Goal: Task Accomplishment & Management: Manage account settings

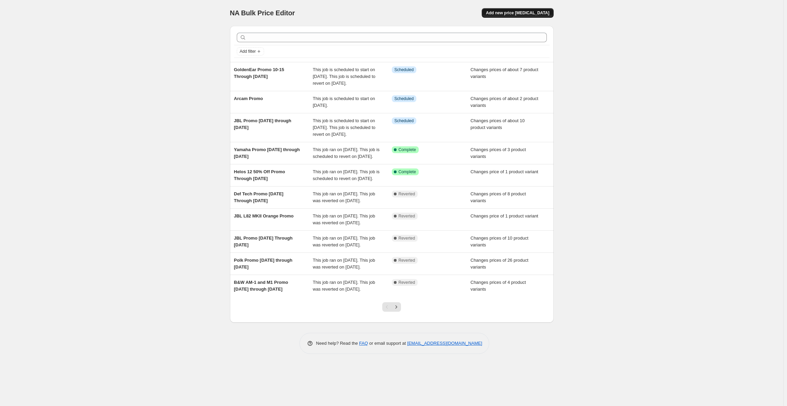
click at [508, 16] on button "Add new price [MEDICAL_DATA]" at bounding box center [518, 13] width 72 height 10
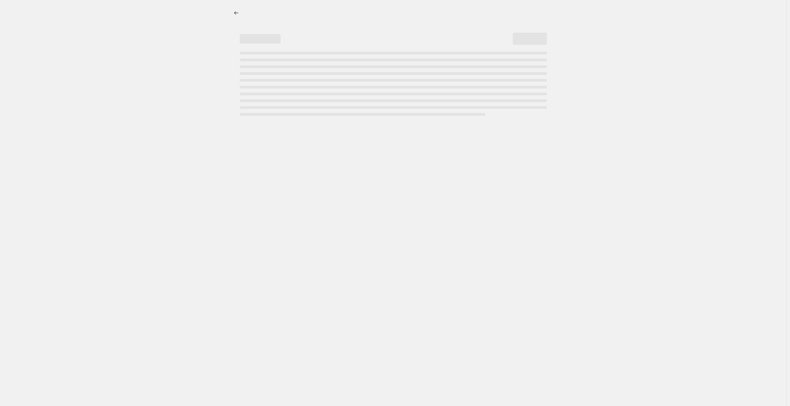
select select "percentage"
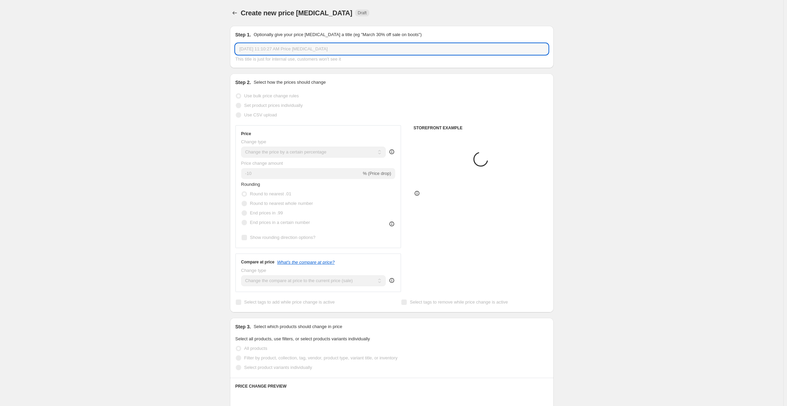
click at [288, 49] on input "[DATE] 11:10:27 AM Price [MEDICAL_DATA]" at bounding box center [391, 49] width 313 height 11
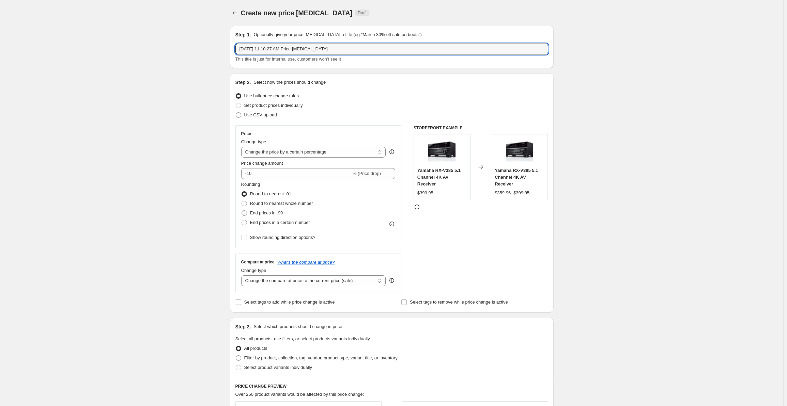
drag, startPoint x: 330, startPoint y: 48, endPoint x: 208, endPoint y: 51, distance: 121.7
click at [208, 51] on div "Create new price [MEDICAL_DATA]. This page is ready Create new price [MEDICAL_D…" at bounding box center [391, 345] width 783 height 690
type input "Dali Promo [DATE] Through [DATE]"
click at [270, 105] on span "Set product prices individually" at bounding box center [273, 105] width 59 height 5
click at [236, 103] on input "Set product prices individually" at bounding box center [236, 103] width 0 height 0
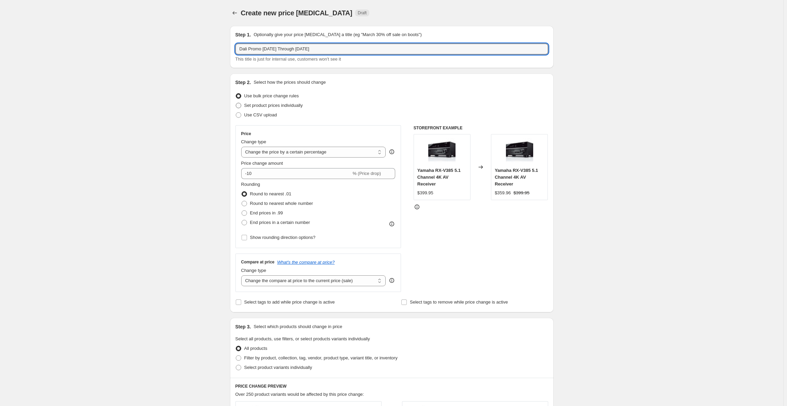
radio input "true"
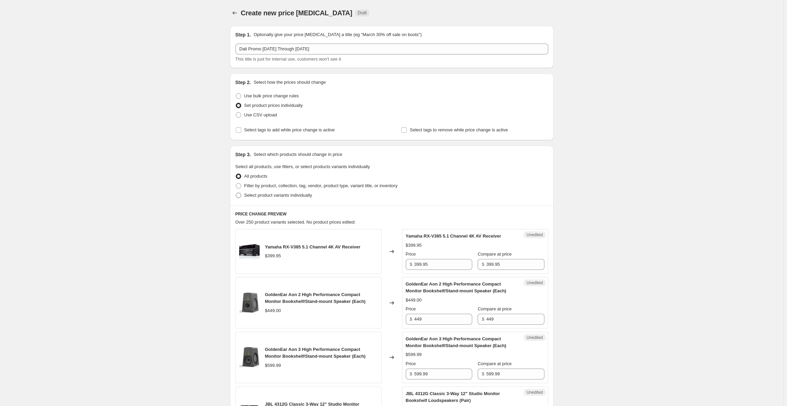
click at [268, 194] on span "Select product variants individually" at bounding box center [278, 195] width 68 height 5
click at [236, 193] on input "Select product variants individually" at bounding box center [236, 193] width 0 height 0
radio input "true"
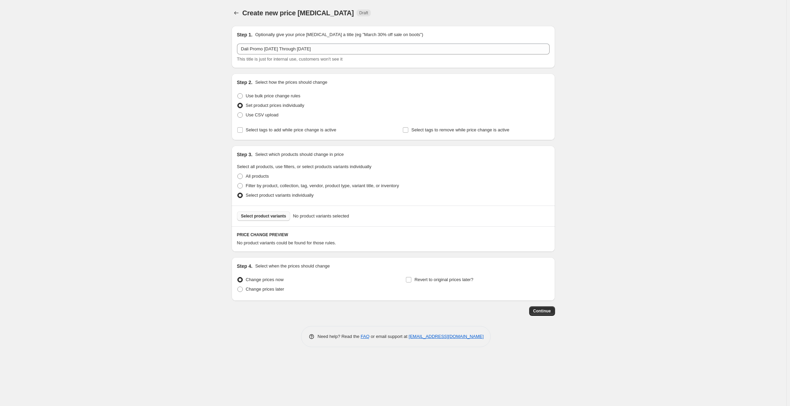
click at [258, 216] on span "Select product variants" at bounding box center [263, 216] width 45 height 5
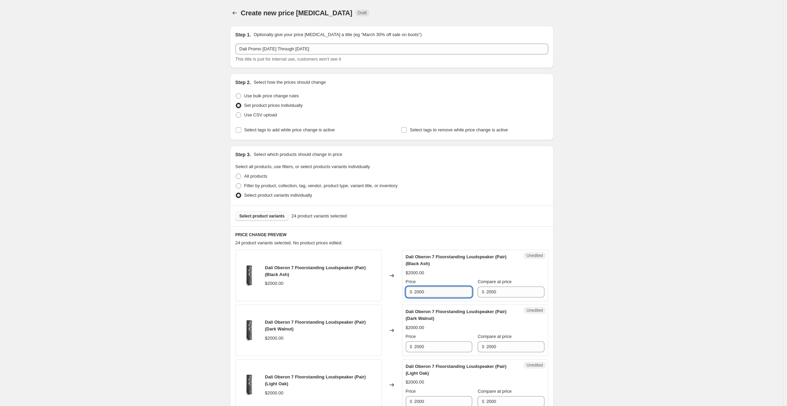
click at [449, 291] on input "2000" at bounding box center [443, 292] width 58 height 11
drag, startPoint x: 450, startPoint y: 291, endPoint x: 421, endPoint y: 290, distance: 28.3
click at [408, 293] on div "$ 2000" at bounding box center [439, 292] width 66 height 11
drag, startPoint x: 441, startPoint y: 293, endPoint x: 444, endPoint y: 314, distance: 21.9
click at [416, 292] on input "1398" at bounding box center [443, 292] width 58 height 11
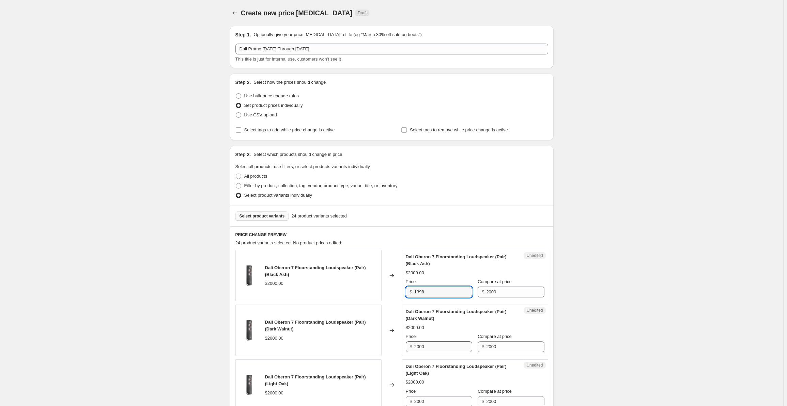
type input "1398"
click at [435, 349] on input "2000" at bounding box center [443, 347] width 58 height 11
drag, startPoint x: 406, startPoint y: 344, endPoint x: 385, endPoint y: 342, distance: 21.9
click at [382, 341] on div "Dali Oberon 7 Floorstanding Loudspeaker (Pair) (Dark Walnut) $2000.00 Changed t…" at bounding box center [391, 330] width 313 height 51
paste input "1398"
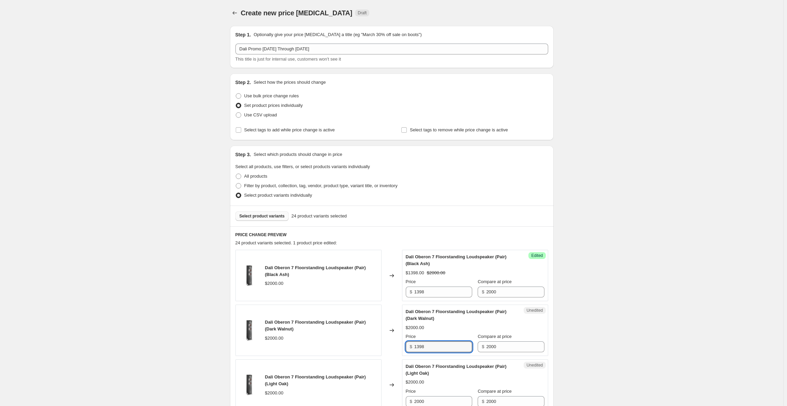
scroll to position [216, 0]
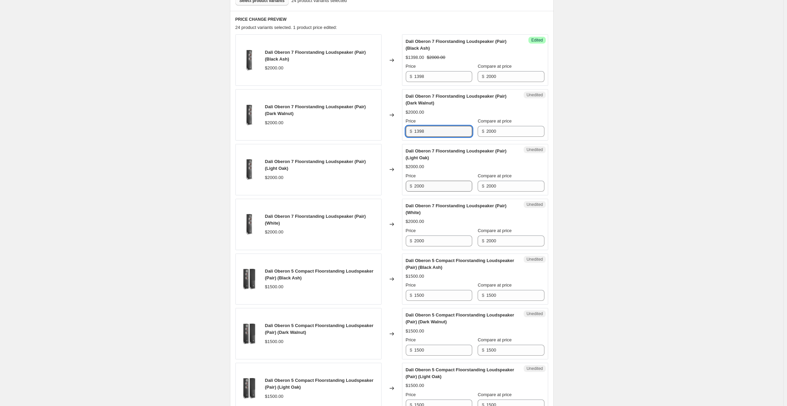
type input "1398"
click at [431, 186] on input "2000" at bounding box center [443, 186] width 58 height 11
drag, startPoint x: 439, startPoint y: 186, endPoint x: 385, endPoint y: 188, distance: 53.5
click at [385, 188] on div "[PERSON_NAME] 7 Floorstanding Loudspeaker (Pair) (Light Oak) $2000.00 Changed t…" at bounding box center [391, 169] width 313 height 51
paste input "1398"
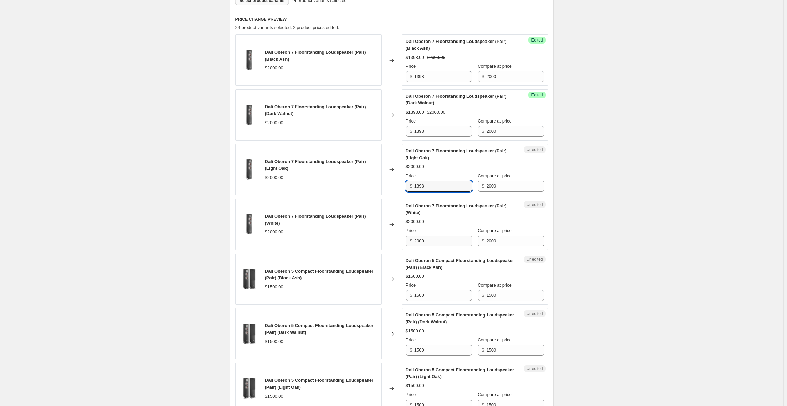
type input "1398"
click at [429, 236] on input "2000" at bounding box center [443, 241] width 58 height 11
drag, startPoint x: 435, startPoint y: 237, endPoint x: 377, endPoint y: 242, distance: 58.2
click at [377, 242] on div "Dali Oberon 7 Floorstanding Loudspeaker (Pair) (White) $2000.00 Changed to Uned…" at bounding box center [391, 224] width 313 height 51
paste input "1398"
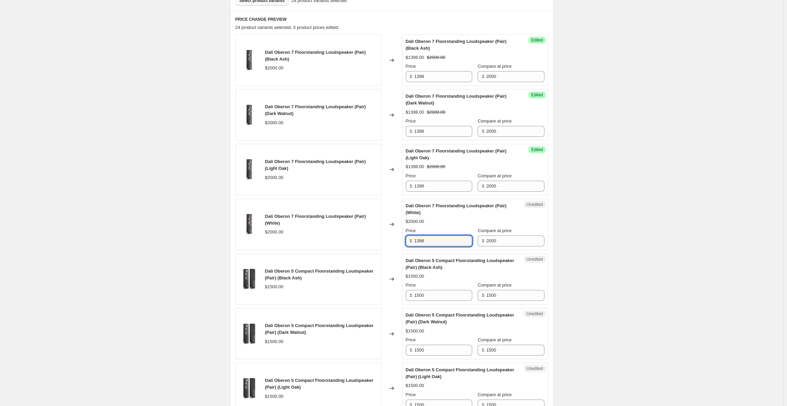
type input "1398"
click at [432, 299] on input "1500" at bounding box center [443, 295] width 58 height 11
drag, startPoint x: 435, startPoint y: 298, endPoint x: 405, endPoint y: 299, distance: 30.0
click at [405, 299] on div "Unedited Dali Oberon 5 Compact Floorstanding Loudspeaker (Pair) (Black Ash) $15…" at bounding box center [475, 279] width 146 height 51
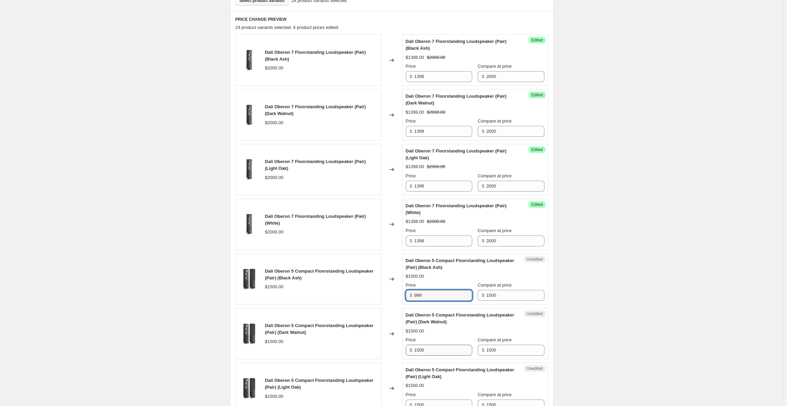
type input "999"
click at [435, 351] on input "1500" at bounding box center [443, 350] width 58 height 11
drag, startPoint x: 430, startPoint y: 349, endPoint x: 399, endPoint y: 348, distance: 30.7
click at [399, 348] on div "Dali Oberon 5 Compact Floorstanding Loudspeaker (Pair) (Dark Walnut) $1500.00 C…" at bounding box center [391, 333] width 313 height 51
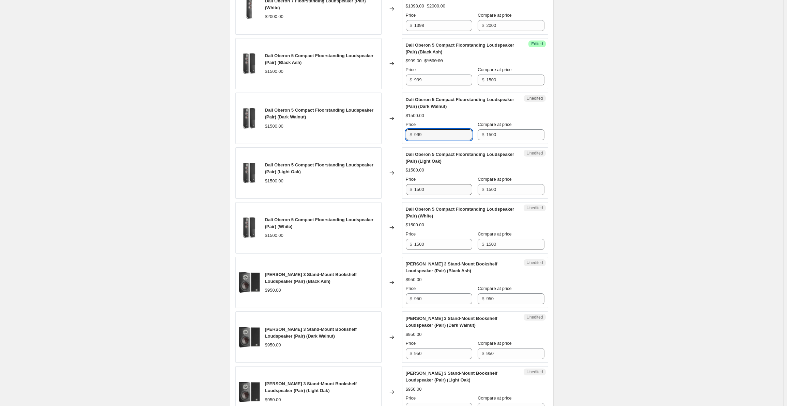
type input "999"
click at [434, 192] on input "1500" at bounding box center [443, 189] width 58 height 11
drag, startPoint x: 431, startPoint y: 191, endPoint x: 389, endPoint y: 190, distance: 42.6
click at [389, 190] on div "Dali Oberon 5 Compact Floorstanding Loudspeaker (Pair) (Light Oak) $1500.00 Cha…" at bounding box center [391, 173] width 313 height 51
type input "999"
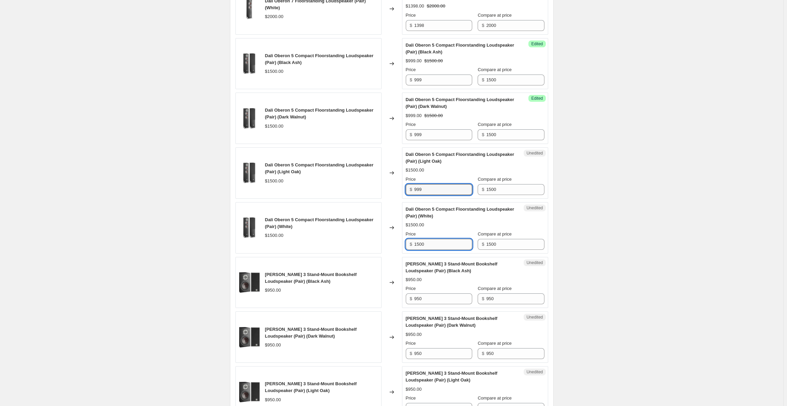
click at [431, 242] on input "1500" at bounding box center [443, 244] width 58 height 11
drag, startPoint x: 410, startPoint y: 242, endPoint x: 401, endPoint y: 243, distance: 9.6
click at [401, 243] on div "Dali Oberon 5 Compact Floorstanding Loudspeaker (Pair) (White) $1500.00 Changed…" at bounding box center [391, 227] width 313 height 51
type input "999"
click at [436, 294] on input "950" at bounding box center [443, 299] width 58 height 11
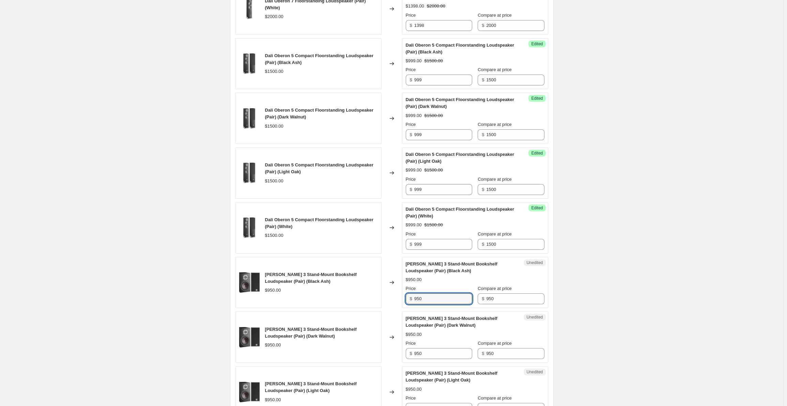
drag, startPoint x: 438, startPoint y: 294, endPoint x: 402, endPoint y: 295, distance: 35.8
click at [402, 295] on div "[PERSON_NAME] 3 Stand-Mount Bookshelf Loudspeaker (Pair) (Black Ash) $950.00 Ch…" at bounding box center [391, 282] width 313 height 51
drag, startPoint x: 436, startPoint y: 292, endPoint x: 405, endPoint y: 292, distance: 31.3
click at [405, 292] on div "Unedited [PERSON_NAME] 3 Stand-Mount Bookshelf Loudspeaker (Pair) (Black Ash) $…" at bounding box center [475, 282] width 146 height 51
type input "649"
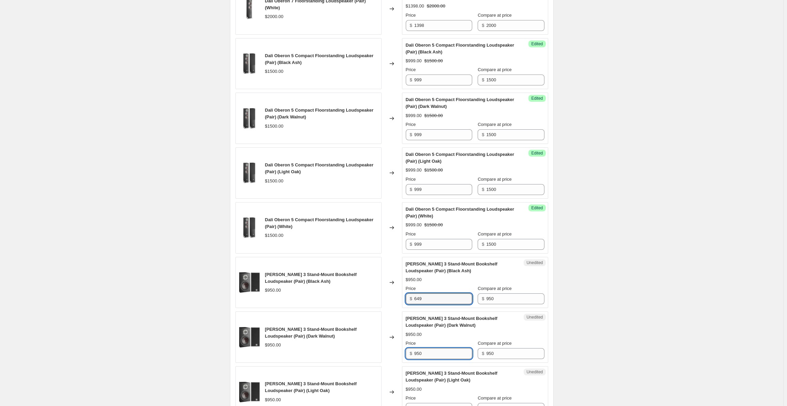
click at [431, 350] on input "950" at bounding box center [443, 354] width 58 height 11
drag, startPoint x: 434, startPoint y: 349, endPoint x: 402, endPoint y: 349, distance: 31.7
click at [402, 349] on div "[PERSON_NAME] 3 Stand-Mount Bookshelf Loudspeaker (Pair) (Dark Walnut) $950.00 …" at bounding box center [391, 337] width 313 height 51
paste input "649"
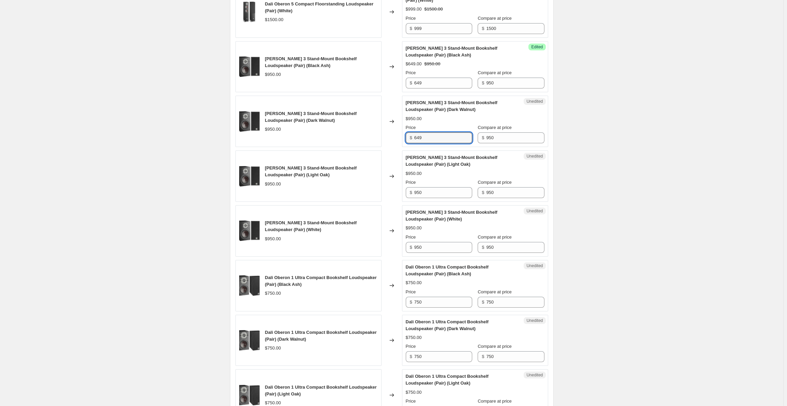
type input "649"
click at [435, 196] on div "Unedited [PERSON_NAME] 3 Stand-Mount Bookshelf Loudspeaker (Pair) (Light Oak) $…" at bounding box center [475, 176] width 146 height 51
drag, startPoint x: 435, startPoint y: 192, endPoint x: 415, endPoint y: 214, distance: 29.9
click at [396, 191] on div "[PERSON_NAME] 3 Stand-Mount Bookshelf Loudspeaker (Pair) (Light Oak) $950.00 Ch…" at bounding box center [391, 176] width 313 height 51
paste input "649"
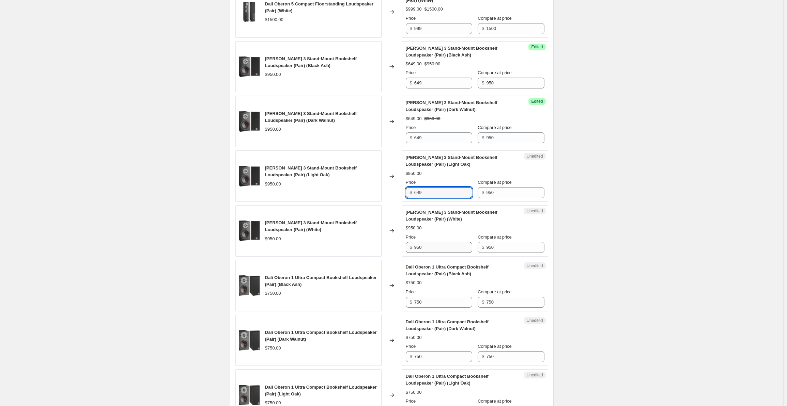
type input "649"
click at [432, 245] on input "950" at bounding box center [443, 247] width 58 height 11
drag, startPoint x: 426, startPoint y: 242, endPoint x: 402, endPoint y: 242, distance: 24.5
click at [402, 242] on div "[PERSON_NAME] 3 Stand-Mount Bookshelf Loudspeaker (Pair) (White) $950.00 Change…" at bounding box center [391, 230] width 313 height 51
paste input "649"
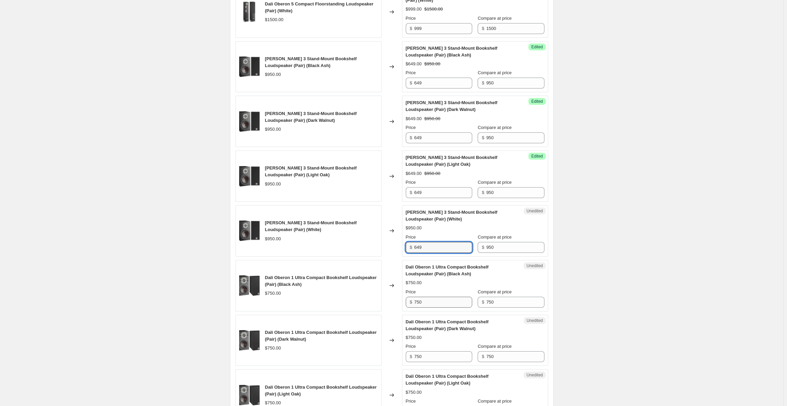
type input "649"
click at [433, 297] on input "750" at bounding box center [443, 302] width 58 height 11
drag, startPoint x: 427, startPoint y: 299, endPoint x: 405, endPoint y: 298, distance: 21.5
click at [405, 298] on div "Unedited Dali Oberon 1 Ultra Compact Bookshelf Loudspeaker (Pair) (Black Ash) $…" at bounding box center [475, 285] width 146 height 51
drag, startPoint x: 428, startPoint y: 298, endPoint x: 425, endPoint y: 318, distance: 20.3
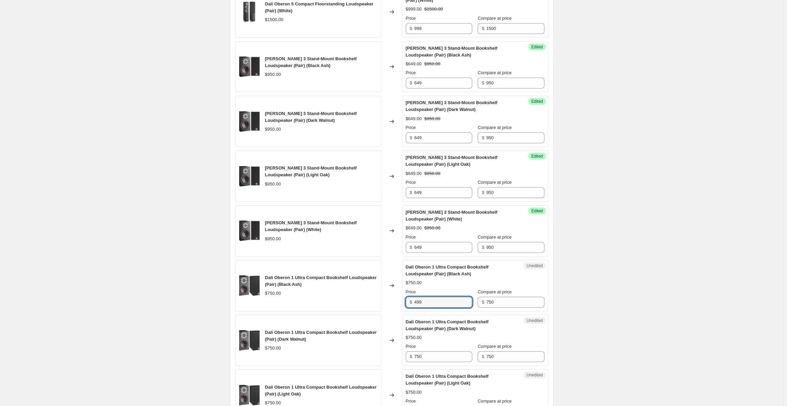
click at [411, 299] on div "$ 499" at bounding box center [439, 302] width 66 height 11
type input "499"
click at [438, 352] on input "750" at bounding box center [443, 357] width 58 height 11
drag, startPoint x: 439, startPoint y: 351, endPoint x: 407, endPoint y: 351, distance: 32.4
click at [407, 351] on div "Unedited Dali Oberon 1 Ultra Compact Bookshelf Loudspeaker (Pair) (Dark Walnut)…" at bounding box center [475, 340] width 146 height 51
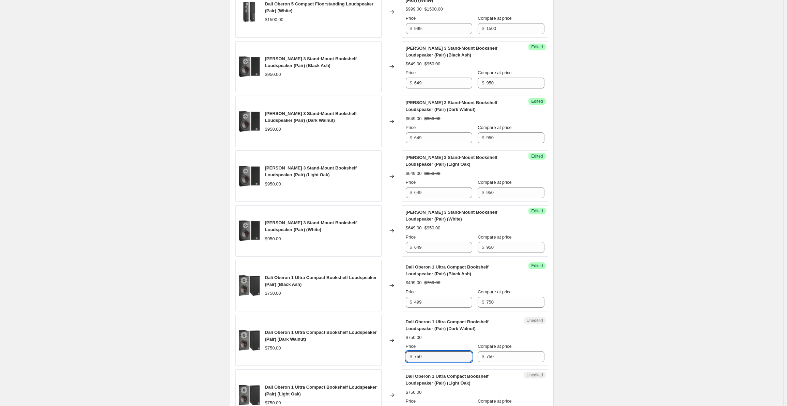
paste input "499"
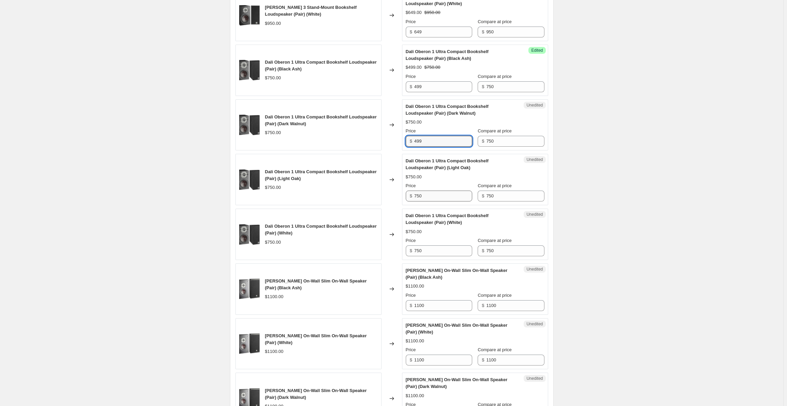
type input "499"
click at [435, 195] on input "750" at bounding box center [443, 196] width 58 height 11
drag, startPoint x: 442, startPoint y: 195, endPoint x: 404, endPoint y: 199, distance: 38.1
click at [399, 196] on div "Dali Oberon 1 Ultra Compact Bookshelf Loudspeaker (Pair) (Light Oak) $750.00 Ch…" at bounding box center [391, 179] width 313 height 51
paste input "499"
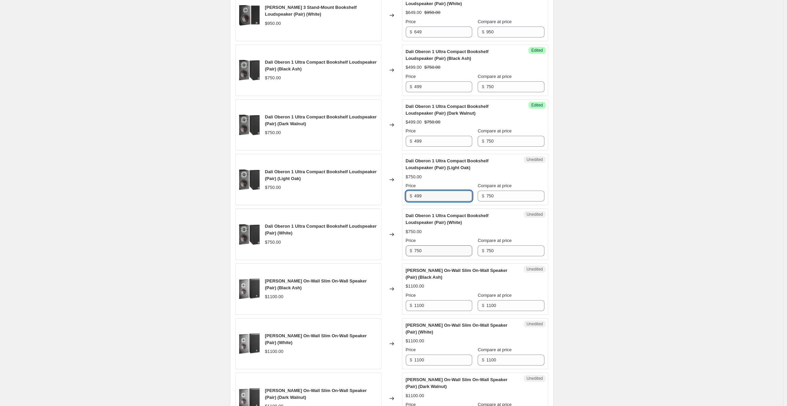
type input "499"
click at [430, 246] on input "750" at bounding box center [443, 251] width 58 height 11
drag, startPoint x: 437, startPoint y: 246, endPoint x: 403, endPoint y: 245, distance: 34.8
click at [403, 245] on div "Dali Oberon 1 Ultra Compact Bookshelf Loudspeaker (Pair) (White) $750.00 Change…" at bounding box center [391, 234] width 313 height 51
paste input "499"
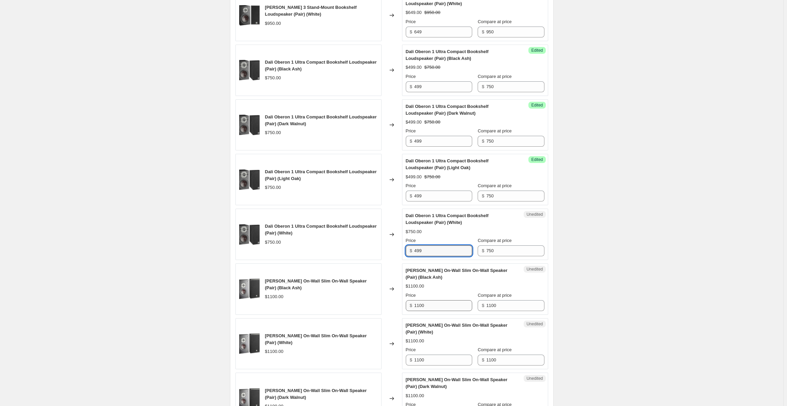
type input "499"
click at [435, 301] on input "1100" at bounding box center [443, 306] width 58 height 11
drag, startPoint x: 436, startPoint y: 297, endPoint x: 391, endPoint y: 299, distance: 45.3
click at [391, 299] on div "[PERSON_NAME] On-Wall Slim On-Wall Speaker (Pair) (Black Ash) $1100.00 Changed …" at bounding box center [391, 289] width 313 height 51
drag, startPoint x: 441, startPoint y: 305, endPoint x: 403, endPoint y: 306, distance: 38.2
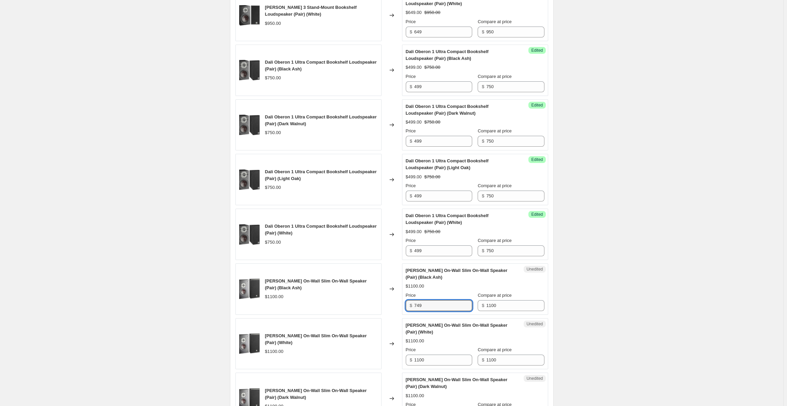
click at [400, 304] on div "[PERSON_NAME] On-Wall Slim On-Wall Speaker (Pair) (Black Ash) $1100.00 Changed …" at bounding box center [391, 289] width 313 height 51
type input "749"
click at [436, 355] on input "1100" at bounding box center [443, 360] width 58 height 11
drag, startPoint x: 415, startPoint y: 354, endPoint x: 411, endPoint y: 351, distance: 4.6
click at [410, 355] on div "$ 1100" at bounding box center [439, 360] width 66 height 11
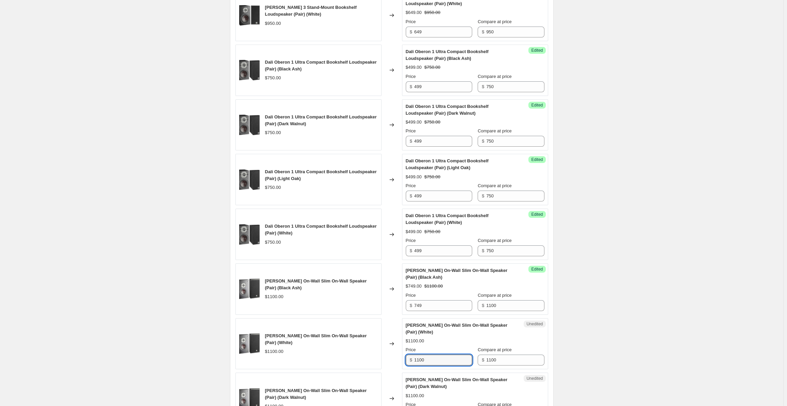
paste input "749"
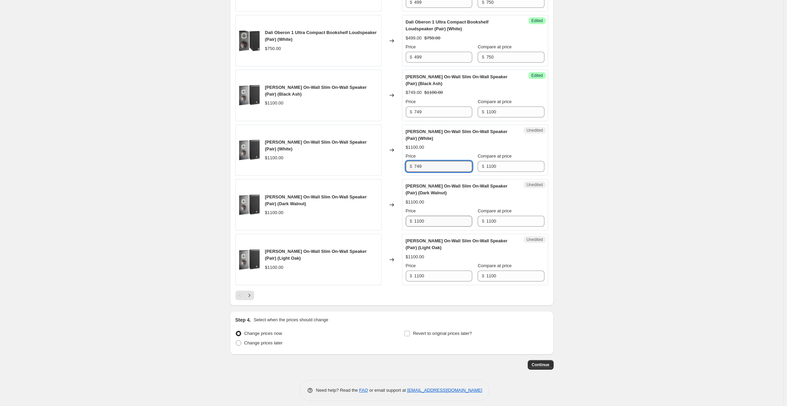
type input "749"
click at [437, 222] on input "1100" at bounding box center [443, 221] width 58 height 11
drag, startPoint x: 410, startPoint y: 217, endPoint x: 427, endPoint y: 233, distance: 23.4
click at [402, 218] on div "[PERSON_NAME] On-Wall Slim On-Wall Speaker (Pair) (Dark Walnut) $1100.00 Change…" at bounding box center [391, 204] width 313 height 51
paste input "749"
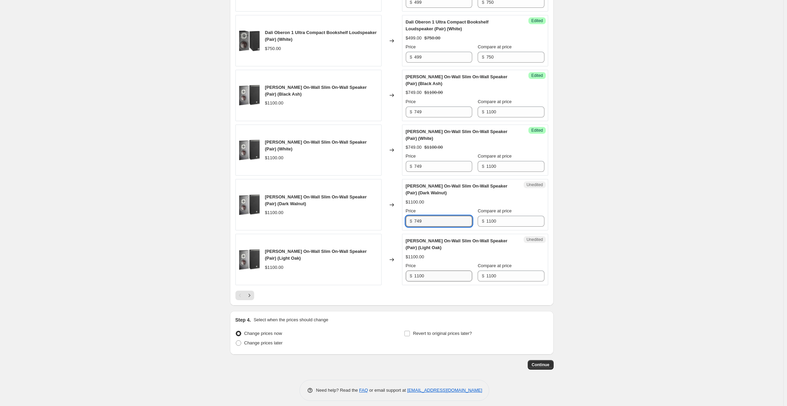
type input "749"
click at [435, 272] on input "1100" at bounding box center [443, 276] width 58 height 11
drag, startPoint x: 441, startPoint y: 273, endPoint x: 396, endPoint y: 269, distance: 44.4
click at [396, 269] on div "[PERSON_NAME] On-Wall Slim On-Wall Speaker (Pair) (Light Oak) $1100.00 Changed …" at bounding box center [391, 259] width 313 height 51
paste input "749"
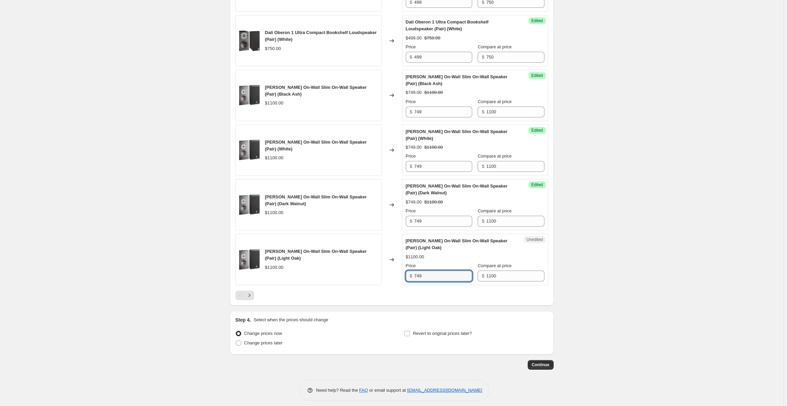
type input "749"
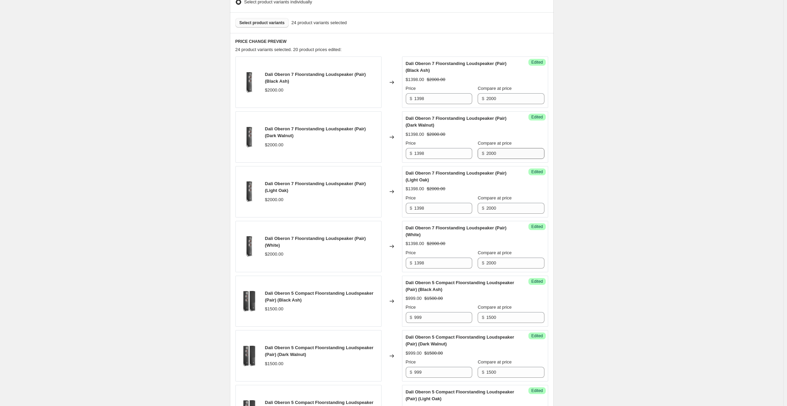
scroll to position [0, 0]
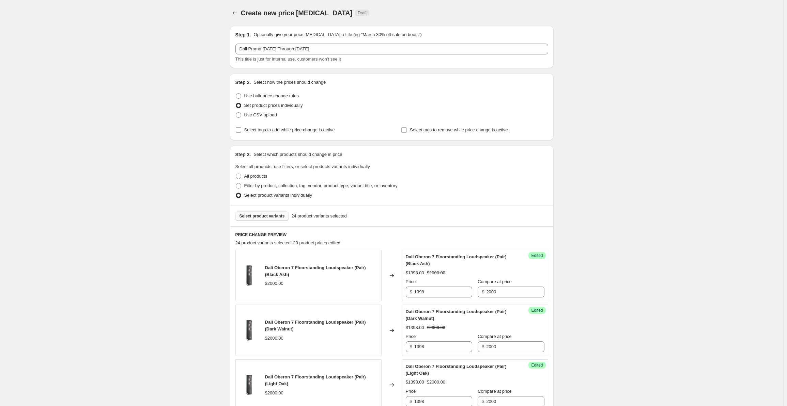
click at [273, 214] on span "Select product variants" at bounding box center [262, 216] width 45 height 5
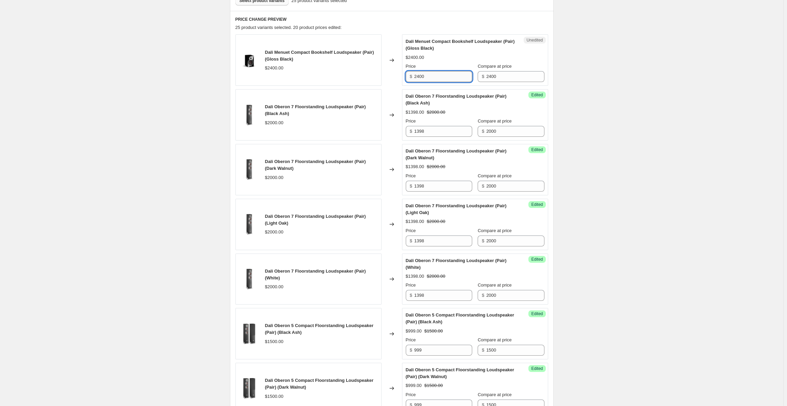
click at [433, 78] on input "2400" at bounding box center [443, 76] width 58 height 11
drag, startPoint x: 441, startPoint y: 77, endPoint x: 401, endPoint y: 81, distance: 40.8
click at [401, 81] on div "Dali Menuet Compact Bookshelf Loudspeaker (Pair) (Gloss Black) $2400.00 Changed…" at bounding box center [391, 59] width 313 height 51
type input "1499"
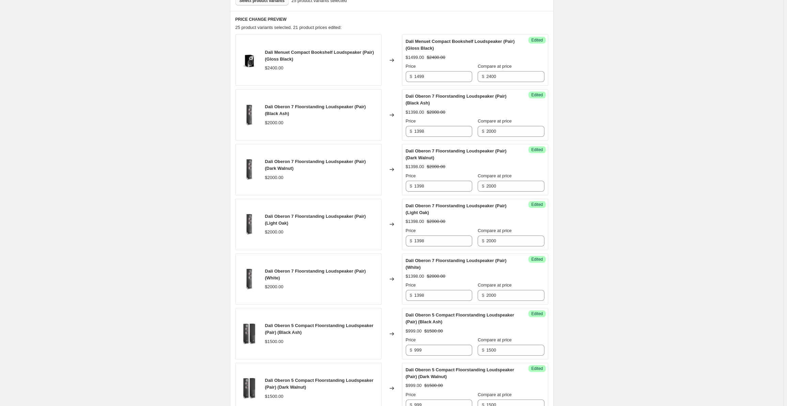
scroll to position [0, 0]
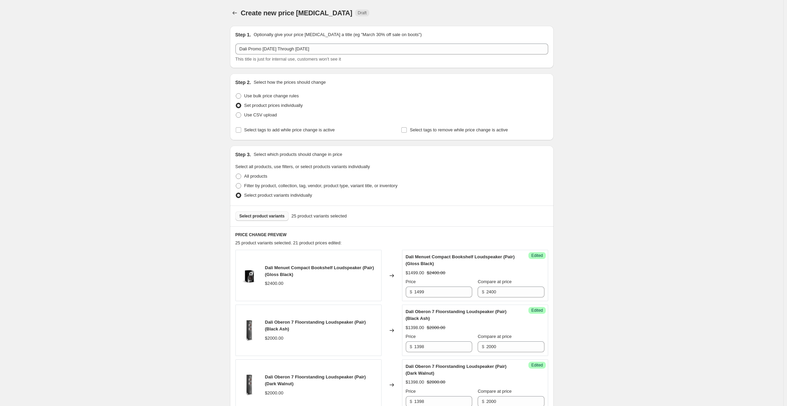
click at [251, 212] on div "Select product variants 25 product variants selected" at bounding box center [392, 216] width 324 height 21
click at [253, 215] on span "Select product variants" at bounding box center [262, 216] width 45 height 5
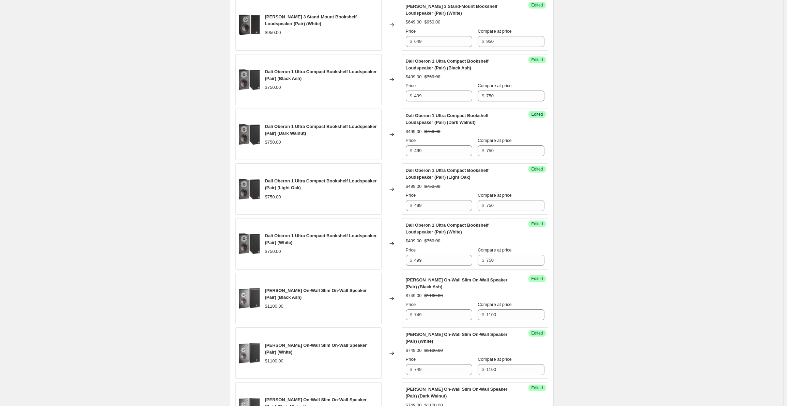
scroll to position [1057, 0]
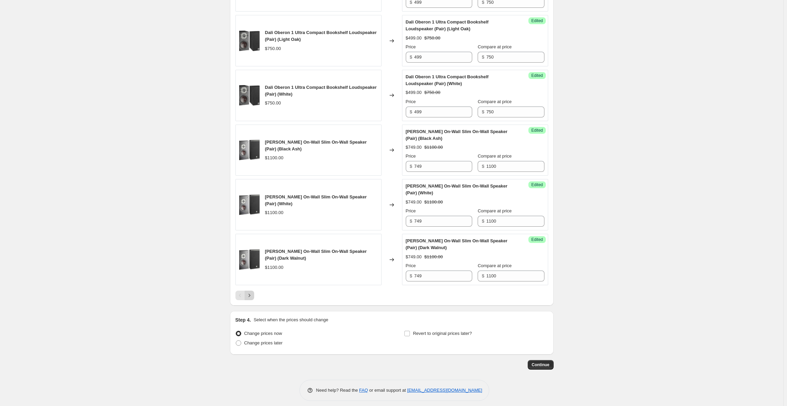
click at [253, 292] on icon "Next" at bounding box center [249, 295] width 7 height 7
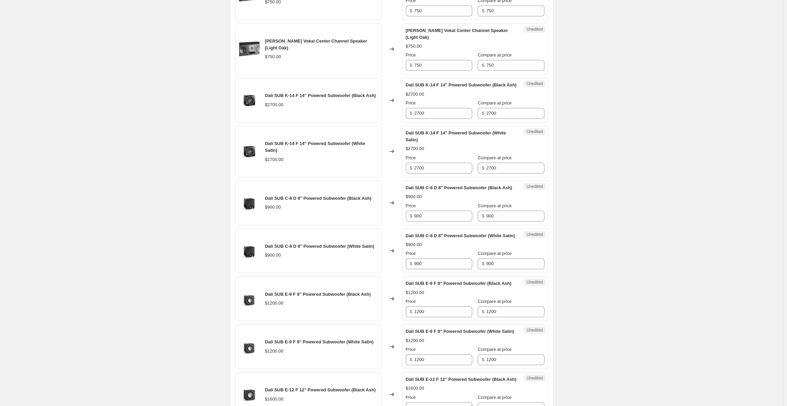
scroll to position [243, 0]
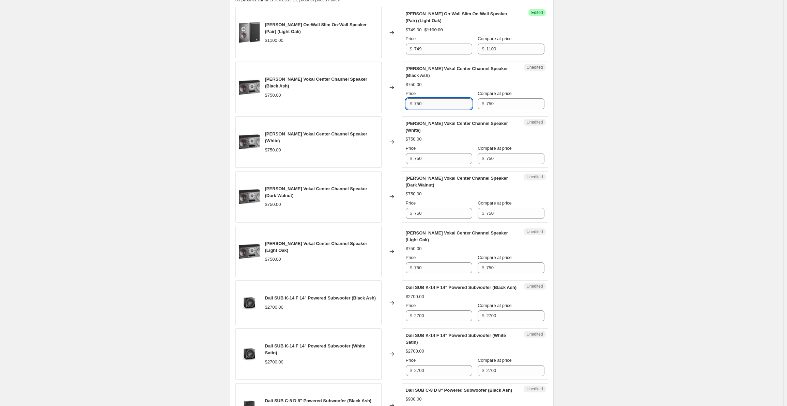
click at [431, 101] on input "750" at bounding box center [443, 103] width 58 height 11
drag, startPoint x: 444, startPoint y: 101, endPoint x: 404, endPoint y: 104, distance: 40.3
click at [404, 104] on div "Unedited [PERSON_NAME] Vokal Center Channel Speaker (Black Ash) $750.00 Price $…" at bounding box center [475, 87] width 146 height 51
type input "499"
click at [431, 153] on input "750" at bounding box center [443, 158] width 58 height 11
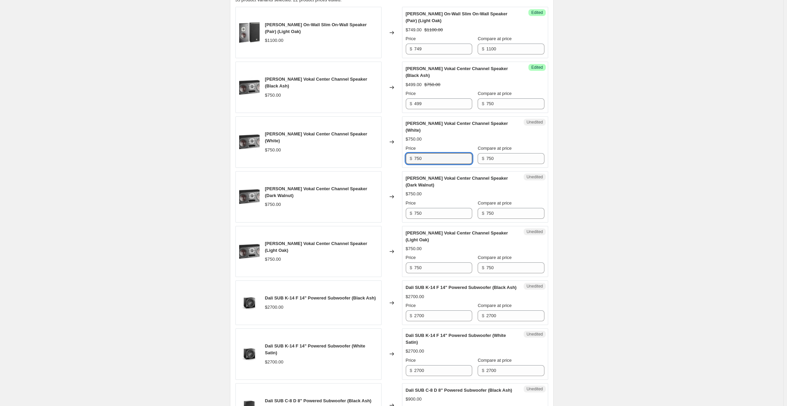
drag, startPoint x: 428, startPoint y: 155, endPoint x: 403, endPoint y: 156, distance: 25.2
click at [403, 156] on div "[PERSON_NAME] Vokal Center Channel Speaker (White) $750.00 Changed to Unedited …" at bounding box center [391, 142] width 313 height 51
type input "499"
click at [431, 206] on div "Price $ 750" at bounding box center [439, 209] width 66 height 19
click at [434, 209] on input "750" at bounding box center [443, 213] width 58 height 11
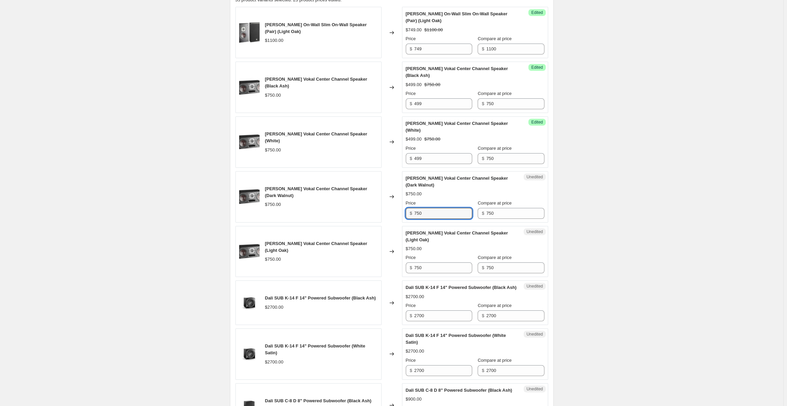
drag, startPoint x: 440, startPoint y: 212, endPoint x: 406, endPoint y: 214, distance: 33.8
click at [406, 214] on div "Unedited [PERSON_NAME] Vokal Center Channel Speaker (Dark Walnut) $750.00 Price…" at bounding box center [475, 196] width 146 height 51
type input "499"
click at [430, 274] on div "Unedited [PERSON_NAME] Vokal Center Channel Speaker (Light Oak) $750.00 Price $…" at bounding box center [475, 251] width 146 height 51
drag, startPoint x: 434, startPoint y: 272, endPoint x: 403, endPoint y: 270, distance: 31.4
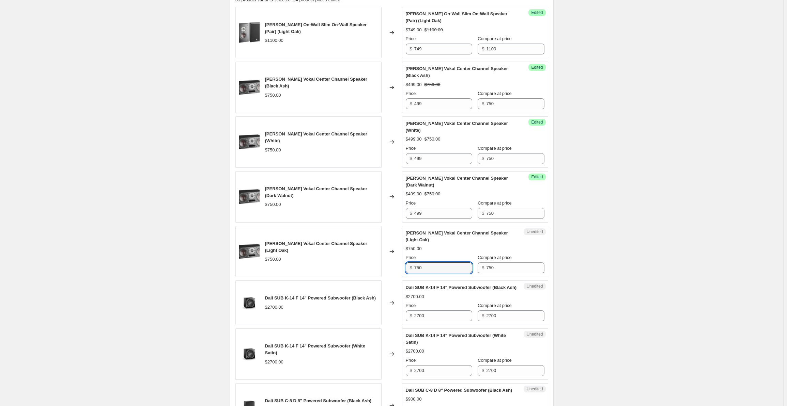
click at [403, 270] on div "[PERSON_NAME] Vokal Center Channel Speaker (Light Oak) $750.00 Changed to Unedi…" at bounding box center [391, 251] width 313 height 51
type input "499"
click at [184, 280] on div "Create new price [MEDICAL_DATA]. This page is ready Create new price [MEDICAL_D…" at bounding box center [391, 279] width 783 height 1044
click at [427, 315] on div "Price $ 2700" at bounding box center [439, 312] width 66 height 19
click at [434, 320] on input "2700" at bounding box center [443, 316] width 58 height 11
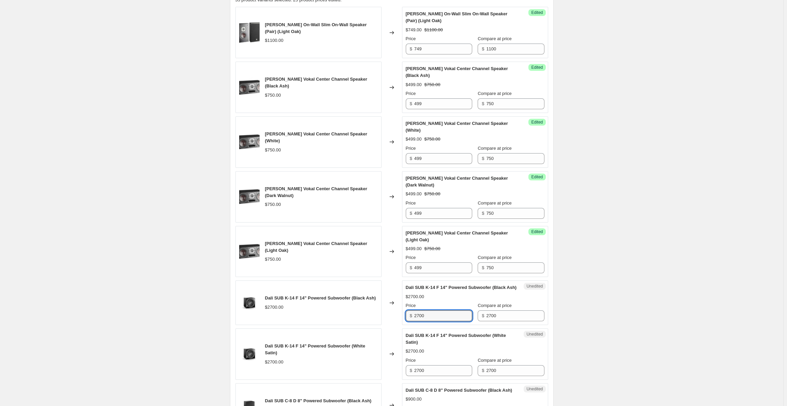
drag, startPoint x: 443, startPoint y: 322, endPoint x: 403, endPoint y: 326, distance: 40.4
click at [403, 325] on div "Dali SUB K-14 F 14" Powered Subwoofer (Black Ash) $2700.00 Changed to Unedited …" at bounding box center [391, 303] width 313 height 45
type input "1899"
click at [434, 376] on input "2700" at bounding box center [443, 371] width 58 height 11
drag, startPoint x: 390, startPoint y: 369, endPoint x: 373, endPoint y: 368, distance: 17.4
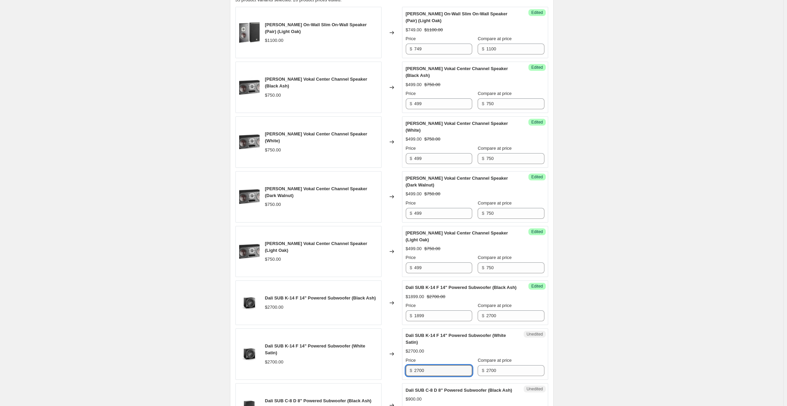
click at [371, 367] on div "Dali SUB K-14 F 14" Powered Subwoofer (White Satin) $2700.00 Changed to Unedite…" at bounding box center [391, 354] width 313 height 51
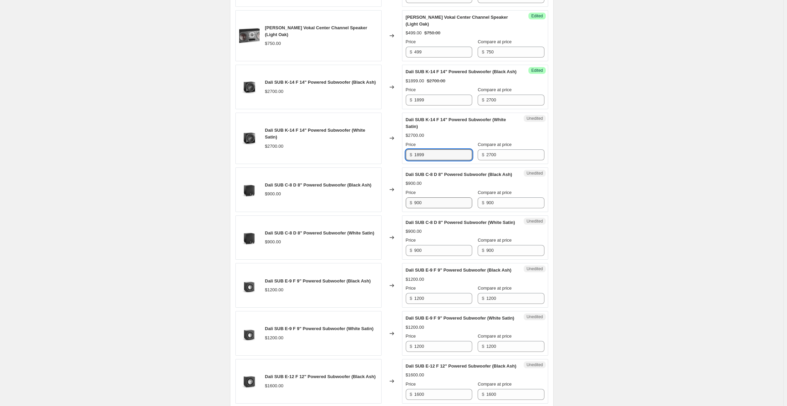
type input "1899"
click at [430, 209] on input "900" at bounding box center [443, 203] width 58 height 11
drag, startPoint x: 434, startPoint y: 213, endPoint x: 405, endPoint y: 212, distance: 29.3
click at [405, 212] on div "Unedited Dali SUB C-8 D 8" Powered Subwoofer (Black Ash) $900.00 Price $ 900 Co…" at bounding box center [475, 190] width 146 height 45
type input "599"
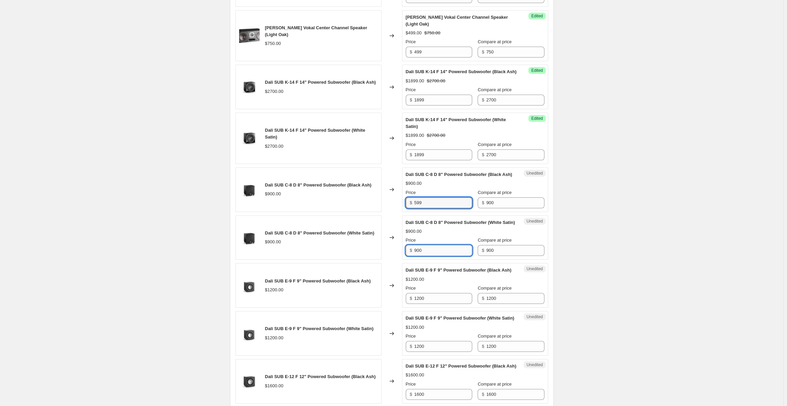
click at [426, 256] on input "900" at bounding box center [443, 250] width 58 height 11
drag, startPoint x: 431, startPoint y: 269, endPoint x: 403, endPoint y: 271, distance: 28.0
click at [403, 260] on div "Dali SUB C-8 D 8" Powered Subwoofer (White Satin) $900.00 Changed to Unedited D…" at bounding box center [391, 238] width 313 height 45
type input "599"
click at [630, 247] on div "Create new price [MEDICAL_DATA]. This page is ready Create new price [MEDICAL_D…" at bounding box center [391, 63] width 783 height 1044
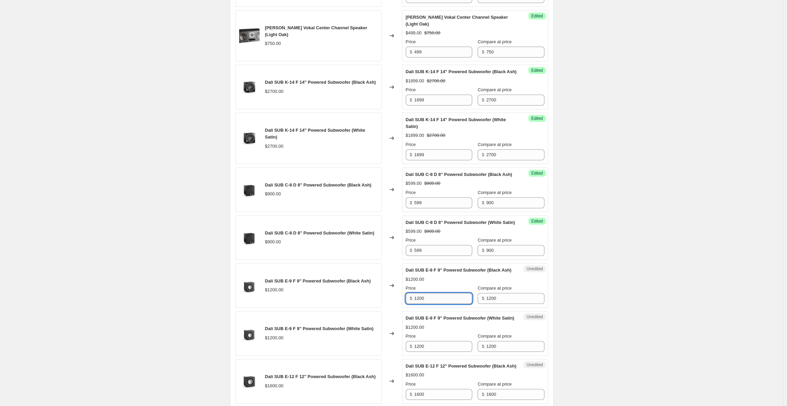
click at [443, 304] on input "1200" at bounding box center [443, 298] width 58 height 11
drag, startPoint x: 444, startPoint y: 324, endPoint x: 399, endPoint y: 320, distance: 45.2
click at [399, 308] on div "Dali SUB E-9 F 9" Powered Subwoofer (Black Ash) $1200.00 Changed to Unedited Da…" at bounding box center [391, 285] width 313 height 45
type input "799"
click at [433, 352] on input "1200" at bounding box center [443, 346] width 58 height 11
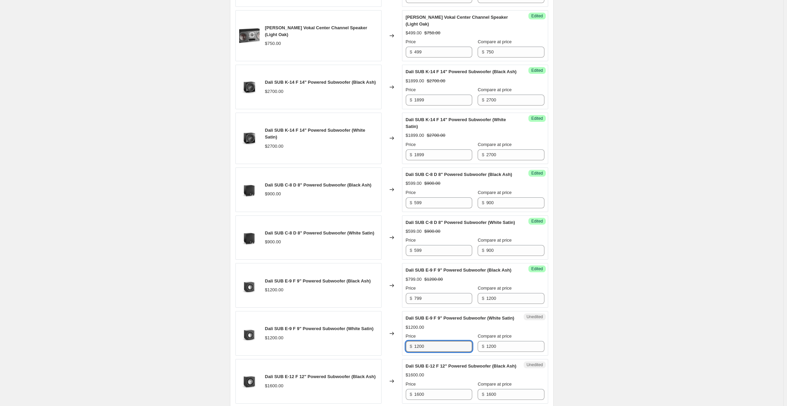
drag, startPoint x: 433, startPoint y: 381, endPoint x: 400, endPoint y: 380, distance: 32.7
click at [400, 356] on div "Dali SUB E-9 F 9" Powered Subwoofer (White Satin) $1200.00 Changed to Unedited …" at bounding box center [391, 333] width 313 height 45
type input "799"
click at [650, 200] on div "Create new price [MEDICAL_DATA]. This page is ready Create new price [MEDICAL_D…" at bounding box center [391, 63] width 783 height 1044
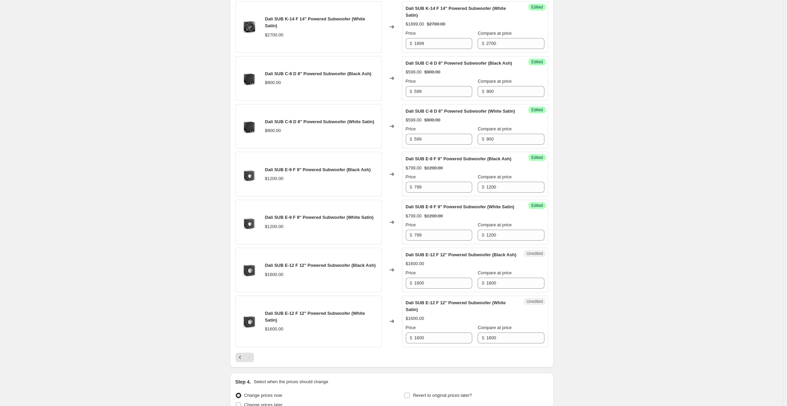
scroll to position [675, 0]
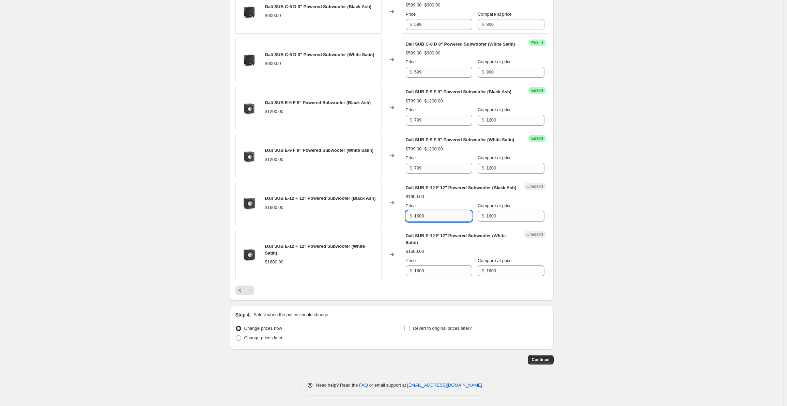
click at [429, 219] on input "1600" at bounding box center [443, 216] width 58 height 11
drag, startPoint x: 433, startPoint y: 218, endPoint x: 406, endPoint y: 218, distance: 26.9
click at [406, 218] on div "Unedited Dali SUB E-12 F 12" Powered Subwoofer (Black Ash) $1600.00 Price $ 160…" at bounding box center [475, 203] width 146 height 45
type input "1099"
click at [434, 272] on input "1600" at bounding box center [443, 271] width 58 height 11
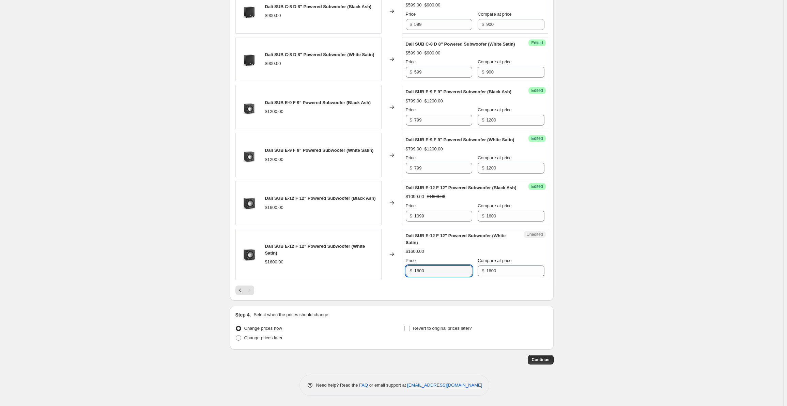
drag, startPoint x: 436, startPoint y: 272, endPoint x: 393, endPoint y: 274, distance: 43.3
click at [393, 274] on div "Dali SUB E-12 F 12" Powered Subwoofer (White Satin) $1600.00 Changed to Unedite…" at bounding box center [391, 254] width 313 height 51
type input "1099"
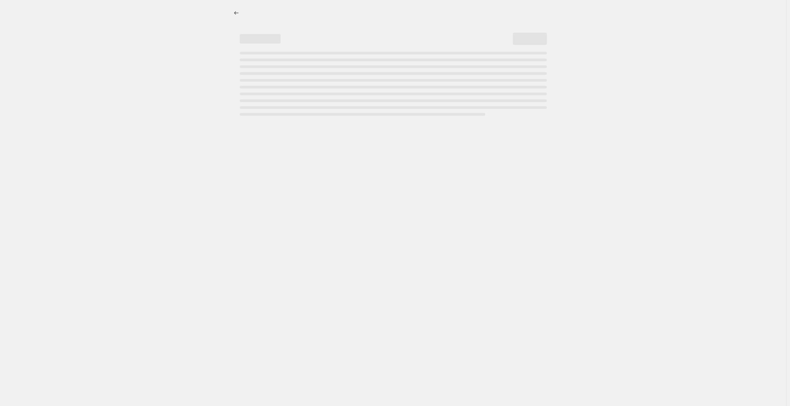
select select "percentage"
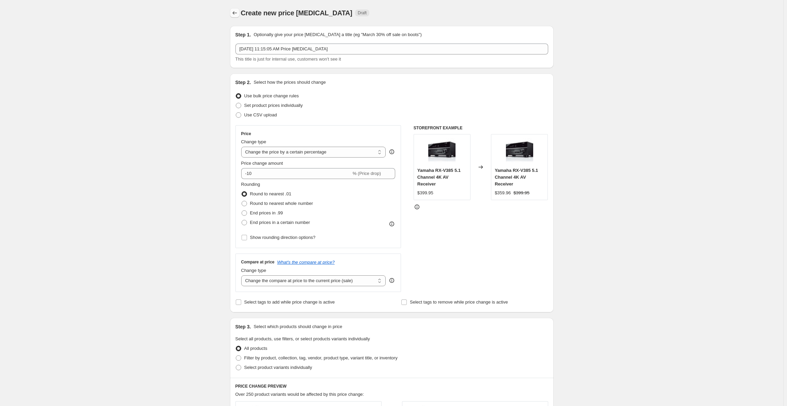
click at [236, 13] on icon "Price change jobs" at bounding box center [234, 13] width 7 height 7
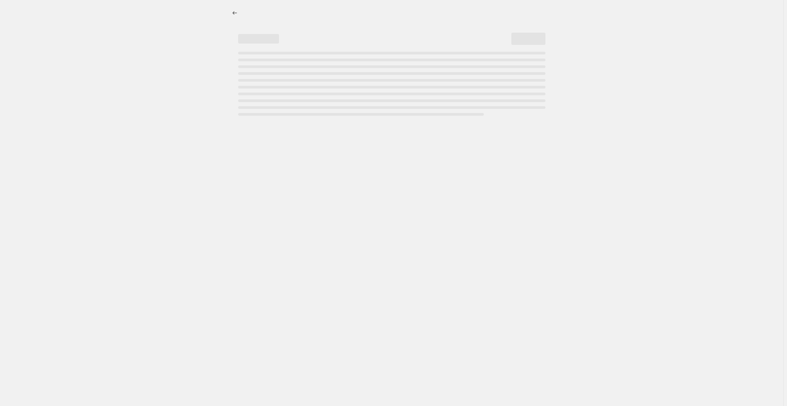
select select "percentage"
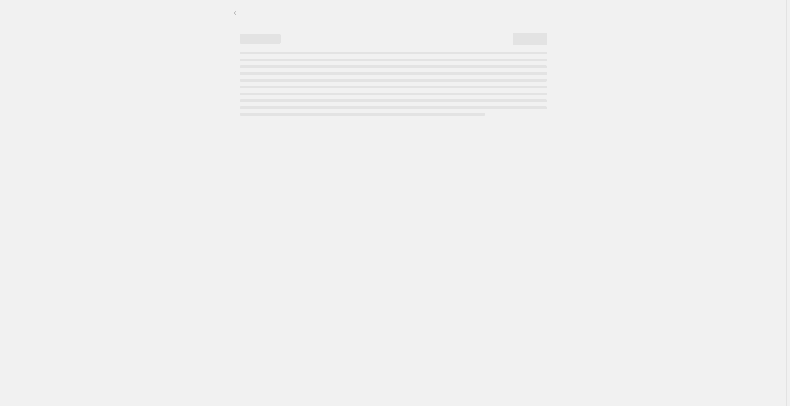
select select "percentage"
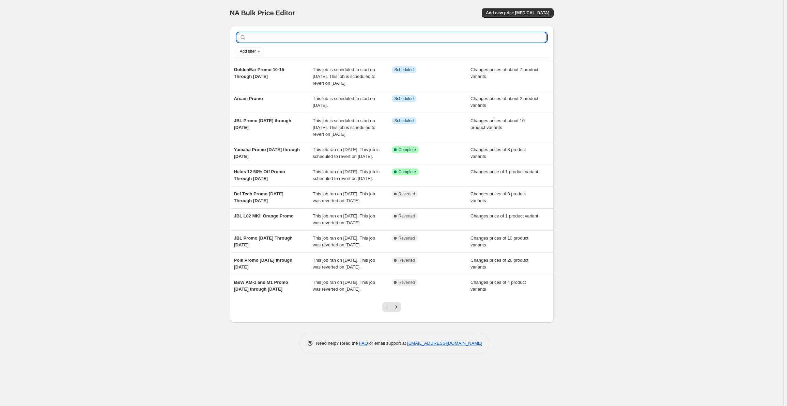
click at [264, 38] on input "text" at bounding box center [397, 38] width 299 height 10
type input "Dali"
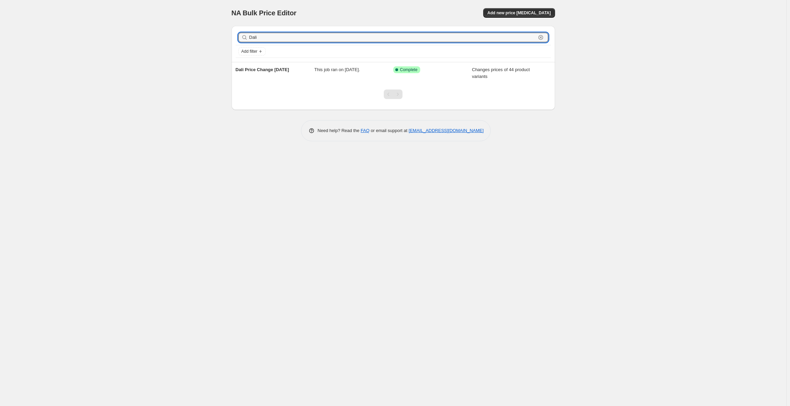
drag, startPoint x: 277, startPoint y: 36, endPoint x: 238, endPoint y: 34, distance: 38.6
click at [238, 34] on div "Dali Clear" at bounding box center [393, 38] width 310 height 10
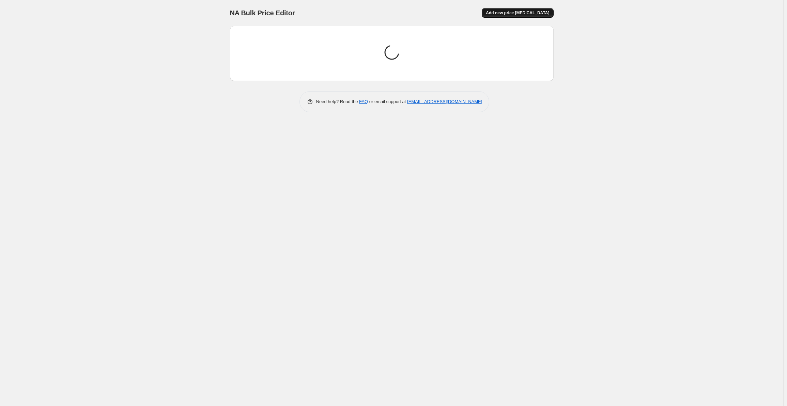
click at [523, 8] on button "Add new price [MEDICAL_DATA]" at bounding box center [518, 13] width 72 height 10
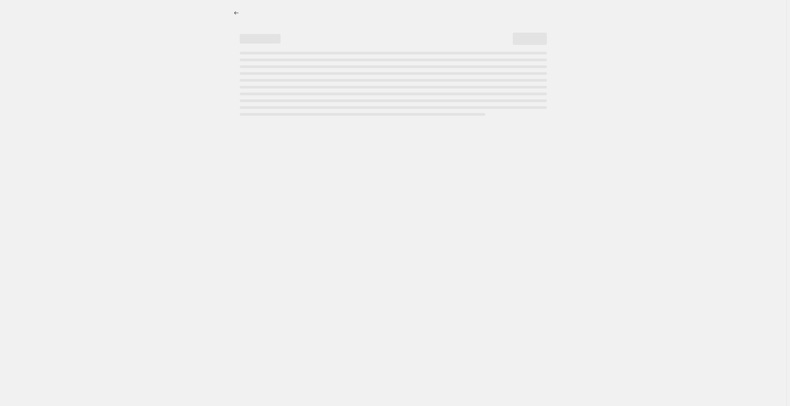
select select "percentage"
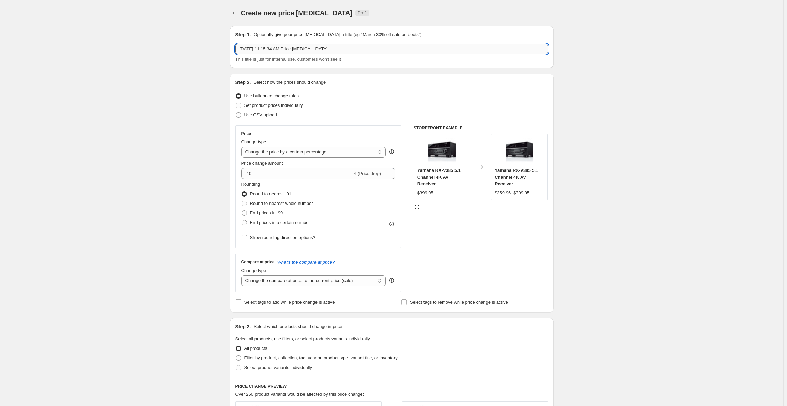
click at [334, 51] on input "Oct 3, 2025, 11:15:34 AM Price change job" at bounding box center [391, 49] width 313 height 11
drag, startPoint x: 325, startPoint y: 50, endPoint x: 186, endPoint y: 46, distance: 138.7
click at [186, 46] on div "Create new price change job. This page is ready Create new price change job Dra…" at bounding box center [391, 345] width 783 height 690
type input "Dali Promo 11-1-2025 Through 12-31-2025"
click at [253, 109] on span "Set product prices individually" at bounding box center [273, 105] width 59 height 7
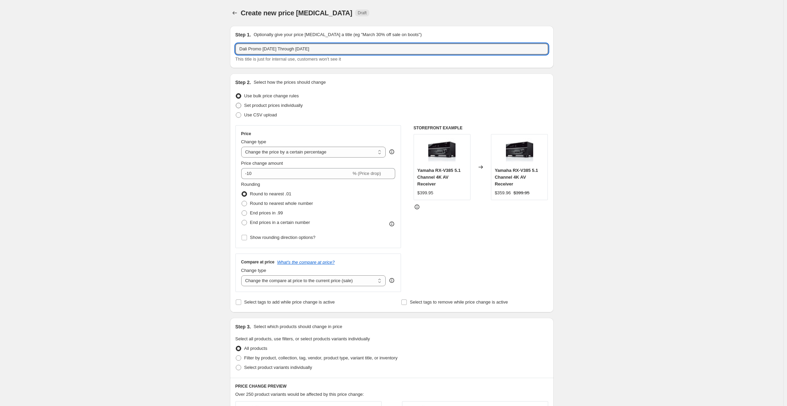
click at [236, 103] on input "Set product prices individually" at bounding box center [236, 103] width 0 height 0
radio input "true"
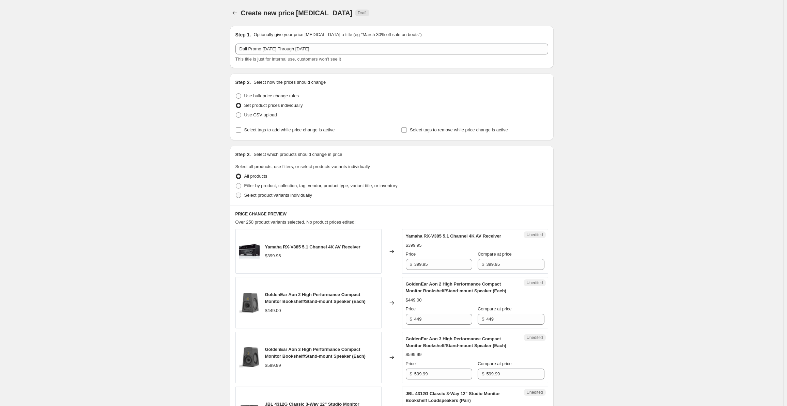
click at [262, 195] on span "Select product variants individually" at bounding box center [278, 195] width 68 height 5
click at [236, 193] on input "Select product variants individually" at bounding box center [236, 193] width 0 height 0
radio input "true"
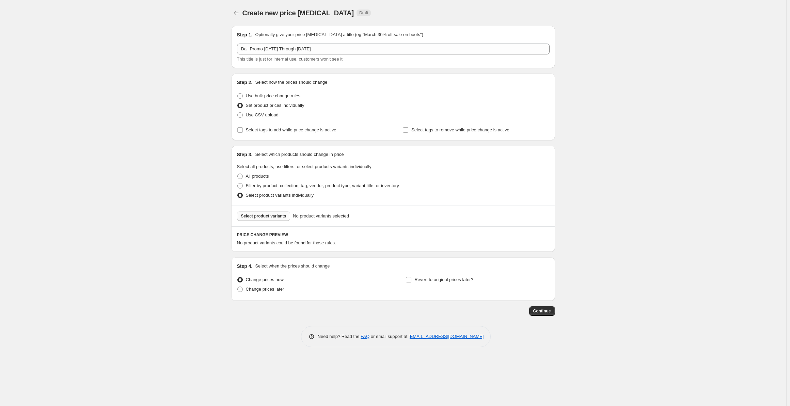
click at [258, 220] on button "Select product variants" at bounding box center [263, 217] width 53 height 10
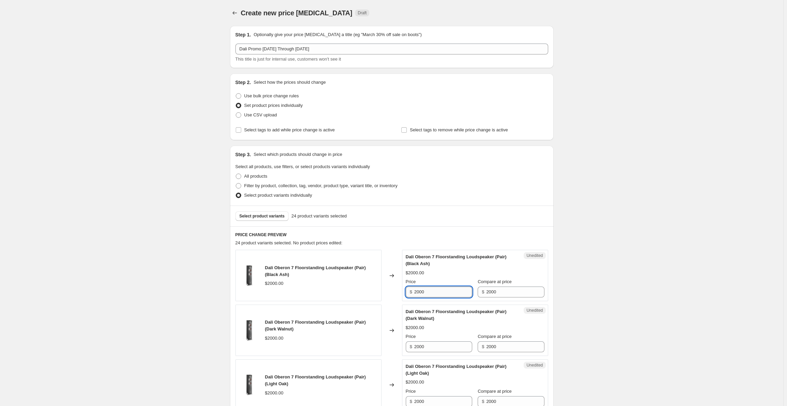
drag, startPoint x: 433, startPoint y: 294, endPoint x: 439, endPoint y: 293, distance: 6.2
click at [433, 294] on input "2000" at bounding box center [443, 292] width 58 height 11
drag, startPoint x: 439, startPoint y: 293, endPoint x: 403, endPoint y: 292, distance: 35.4
click at [403, 292] on div "Dali Oberon 7 Floorstanding Loudspeaker (Pair) (Black Ash) $2000.00 Changed to …" at bounding box center [391, 275] width 313 height 51
drag, startPoint x: 428, startPoint y: 290, endPoint x: 412, endPoint y: 292, distance: 16.2
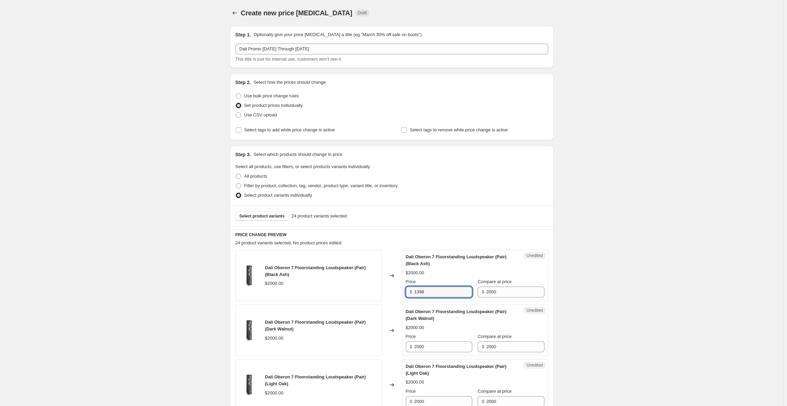
click at [412, 292] on div "$ 1398" at bounding box center [439, 292] width 66 height 11
type input "1398"
click at [437, 344] on input "2000" at bounding box center [443, 347] width 58 height 11
drag, startPoint x: 431, startPoint y: 345, endPoint x: 403, endPoint y: 345, distance: 28.6
click at [403, 345] on div "Dali Oberon 7 Floorstanding Loudspeaker (Pair) (Dark Walnut) $2000.00 Changed t…" at bounding box center [391, 330] width 313 height 51
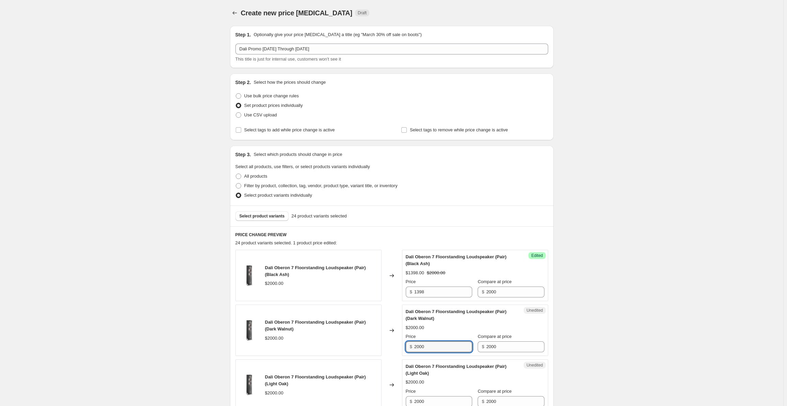
paste input "1398"
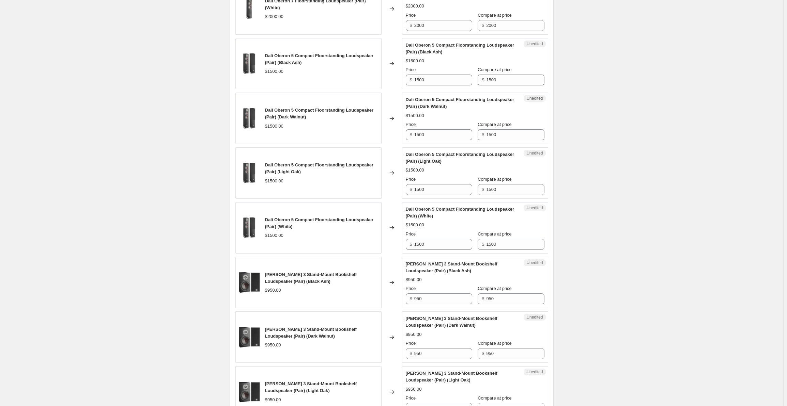
scroll to position [216, 0]
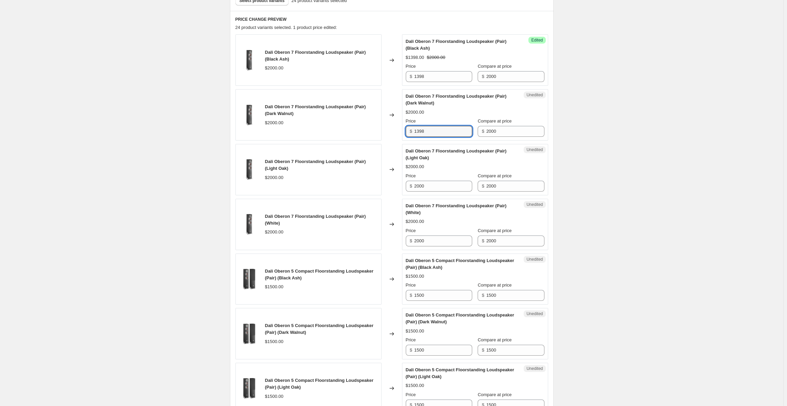
type input "1398"
click at [433, 193] on div "Unedited Dali Oberon 7 Floorstanding Loudspeaker (Pair) (Light Oak) $2000.00 Pr…" at bounding box center [475, 169] width 146 height 51
click at [434, 183] on input "2000" at bounding box center [443, 186] width 58 height 11
drag, startPoint x: 396, startPoint y: 183, endPoint x: 389, endPoint y: 195, distance: 14.0
click at [379, 183] on div "[PERSON_NAME] 7 Floorstanding Loudspeaker (Pair) (Light Oak) $2000.00 Changed t…" at bounding box center [391, 169] width 313 height 51
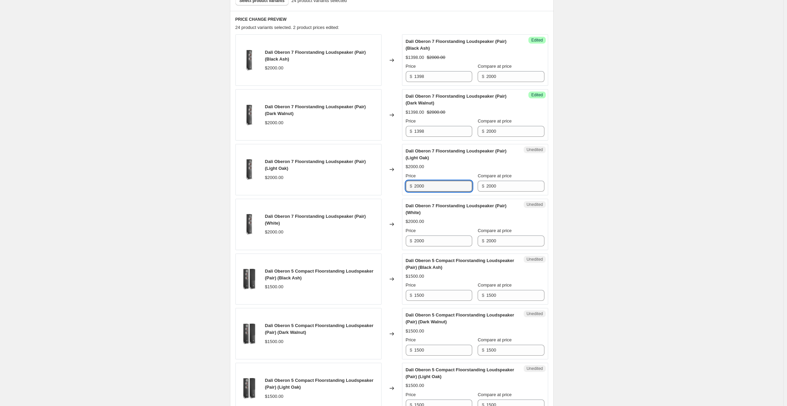
paste input "1398"
type input "1398"
click at [433, 244] on input "2000" at bounding box center [443, 241] width 58 height 11
drag, startPoint x: 436, startPoint y: 243, endPoint x: 395, endPoint y: 240, distance: 42.0
click at [395, 240] on div "Dali Oberon 7 Floorstanding Loudspeaker (Pair) (White) $2000.00 Changed to Uned…" at bounding box center [391, 224] width 313 height 51
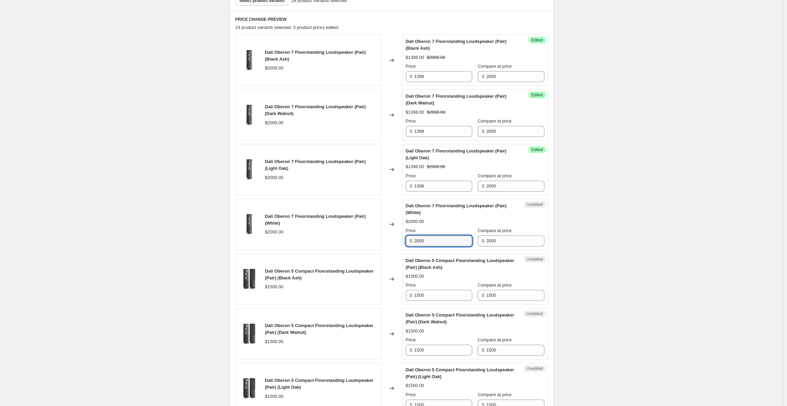
paste input "1398"
type input "1398"
click at [435, 298] on input "1500" at bounding box center [443, 295] width 58 height 11
drag, startPoint x: 413, startPoint y: 296, endPoint x: 403, endPoint y: 295, distance: 9.9
click at [403, 295] on div "Dali Oberon 5 Compact Floorstanding Loudspeaker (Pair) (Black Ash) $1500.00 Cha…" at bounding box center [391, 279] width 313 height 51
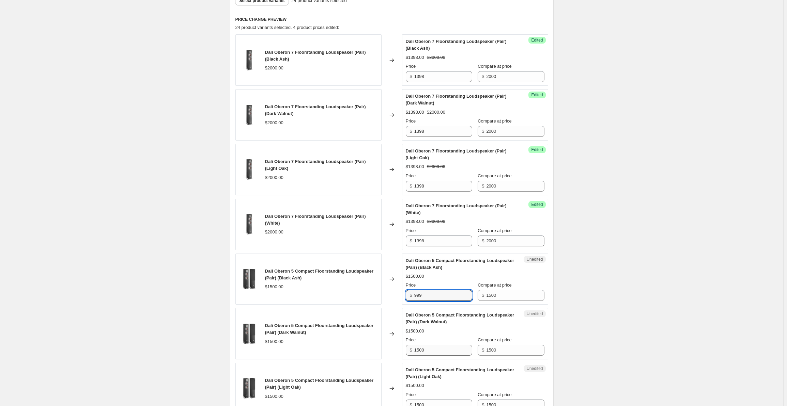
type input "999"
click at [434, 345] on input "1500" at bounding box center [443, 350] width 58 height 11
drag, startPoint x: 425, startPoint y: 350, endPoint x: 382, endPoint y: 347, distance: 43.0
click at [382, 347] on div "Dali Oberon 5 Compact Floorstanding Loudspeaker (Pair) (Dark Walnut) $1500.00 C…" at bounding box center [391, 333] width 313 height 51
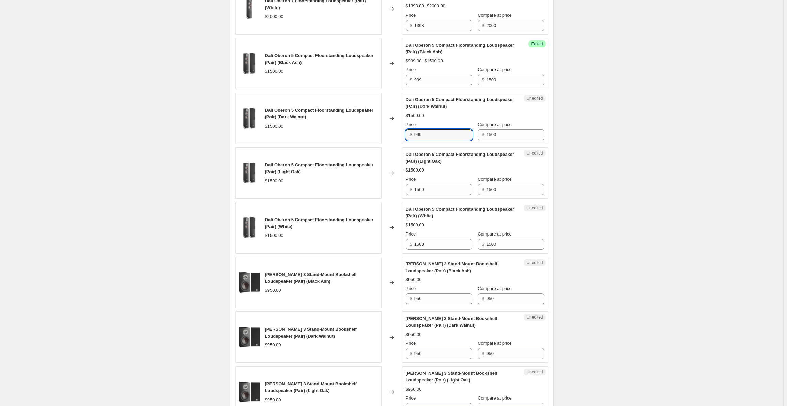
type input "999"
click at [436, 195] on div "Unedited Dali Oberon 5 Compact Floorstanding Loudspeaker (Pair) (Light Oak) $15…" at bounding box center [475, 173] width 146 height 51
drag, startPoint x: 437, startPoint y: 190, endPoint x: 381, endPoint y: 190, distance: 56.6
click at [381, 190] on div "Dali Oberon 5 Compact Floorstanding Loudspeaker (Pair) (Light Oak) $1500.00 Cha…" at bounding box center [391, 173] width 313 height 51
type input "999"
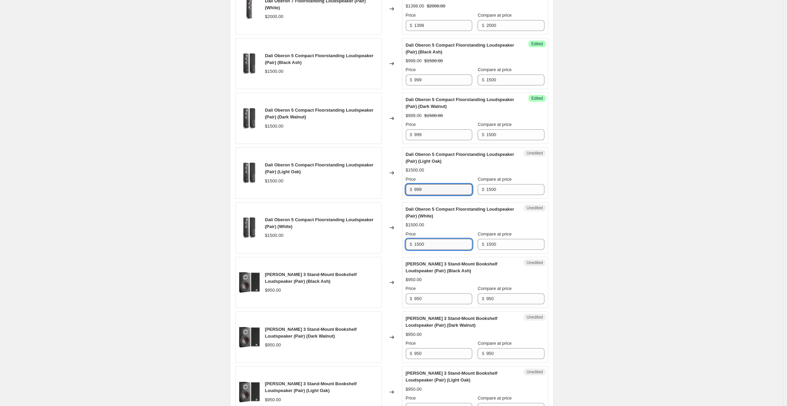
click at [431, 240] on input "1500" at bounding box center [443, 244] width 58 height 11
drag, startPoint x: 429, startPoint y: 241, endPoint x: 402, endPoint y: 243, distance: 27.0
click at [402, 243] on div "Dali Oberon 5 Compact Floorstanding Loudspeaker (Pair) (White) $1500.00 Changed…" at bounding box center [391, 227] width 313 height 51
type input "999"
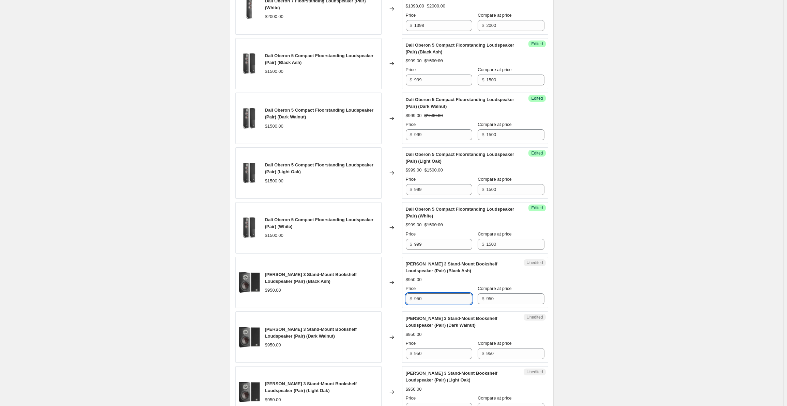
click at [437, 295] on input "950" at bounding box center [443, 299] width 58 height 11
drag, startPoint x: 445, startPoint y: 298, endPoint x: 403, endPoint y: 299, distance: 41.6
click at [403, 299] on div "Unedited Dali Oberon 3 Stand-Mount Bookshelf Loudspeaker (Pair) (Black Ash) $95…" at bounding box center [475, 282] width 146 height 51
drag, startPoint x: 406, startPoint y: 295, endPoint x: 401, endPoint y: 294, distance: 4.9
click at [401, 294] on div "Dali Oberon 3 Stand-Mount Bookshelf Loudspeaker (Pair) (Black Ash) $950.00 Chan…" at bounding box center [391, 282] width 313 height 51
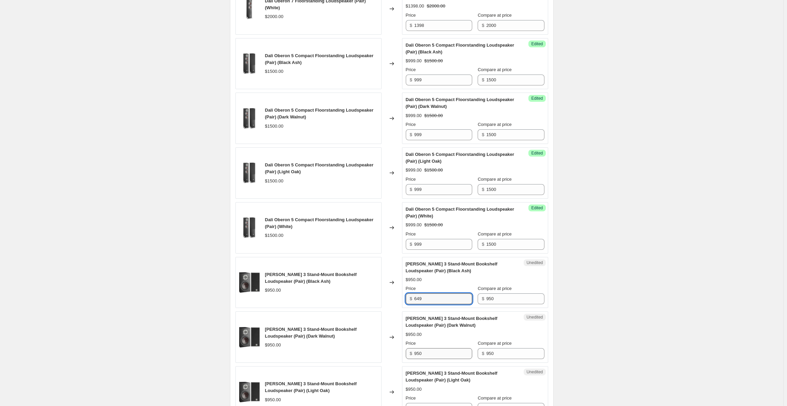
type input "649"
click at [432, 349] on input "950" at bounding box center [443, 354] width 58 height 11
drag, startPoint x: 432, startPoint y: 353, endPoint x: 396, endPoint y: 350, distance: 36.3
click at [396, 350] on div "[PERSON_NAME] 3 Stand-Mount Bookshelf Loudspeaker (Pair) (Dark Walnut) $950.00 …" at bounding box center [391, 337] width 313 height 51
paste input "649"
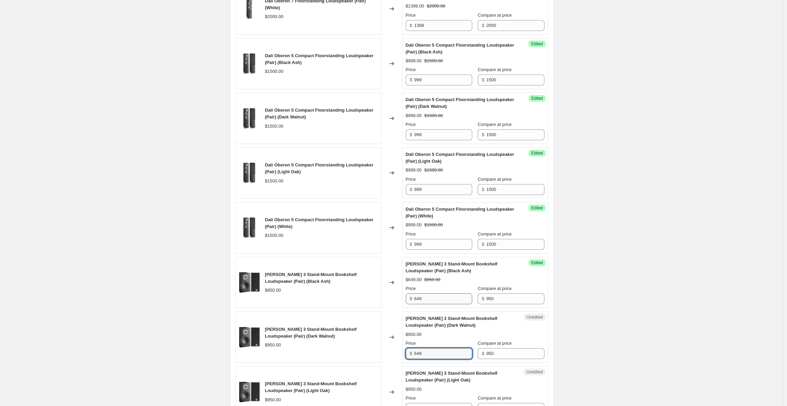
scroll to position [647, 0]
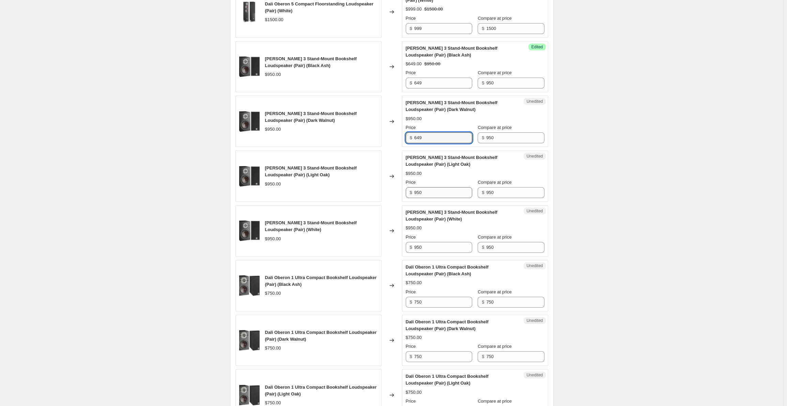
type input "649"
click at [434, 189] on input "950" at bounding box center [443, 192] width 58 height 11
drag, startPoint x: 436, startPoint y: 189, endPoint x: 396, endPoint y: 195, distance: 41.2
click at [392, 191] on div "[PERSON_NAME] 3 Stand-Mount Bookshelf Loudspeaker (Pair) (Light Oak) $950.00 Ch…" at bounding box center [391, 176] width 313 height 51
paste input "649"
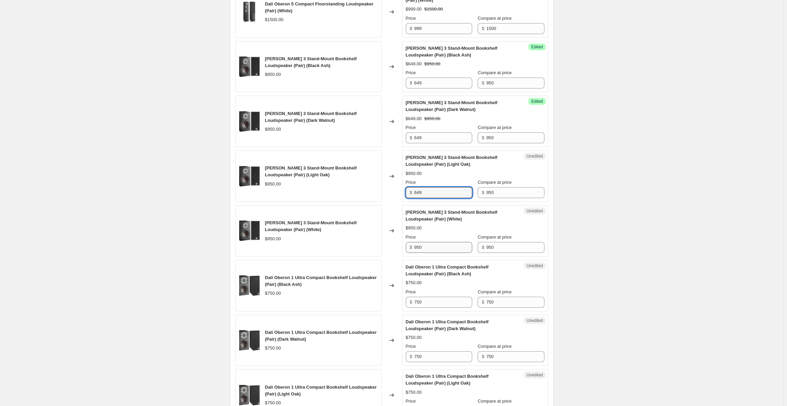
type input "649"
click at [433, 243] on input "950" at bounding box center [443, 247] width 58 height 11
drag, startPoint x: 404, startPoint y: 243, endPoint x: 398, endPoint y: 249, distance: 8.4
click at [396, 243] on div "[PERSON_NAME] 3 Stand-Mount Bookshelf Loudspeaker (Pair) (White) $950.00 Change…" at bounding box center [391, 230] width 313 height 51
paste input "649"
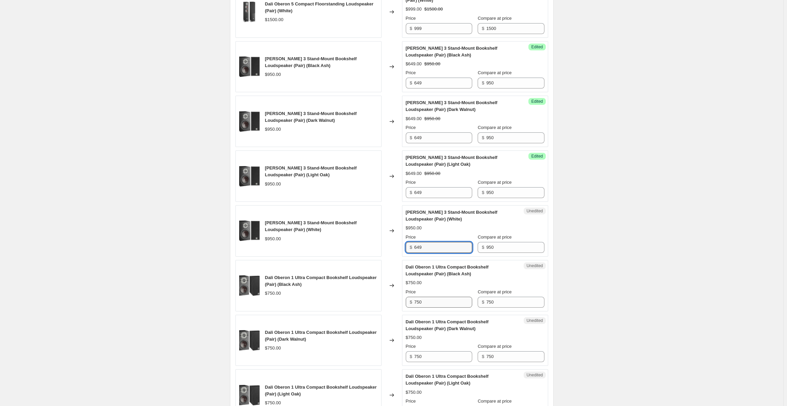
type input "649"
click at [435, 298] on input "750" at bounding box center [443, 302] width 58 height 11
drag, startPoint x: 439, startPoint y: 300, endPoint x: 410, endPoint y: 300, distance: 29.0
click at [410, 300] on div "$ 750" at bounding box center [439, 302] width 66 height 11
drag, startPoint x: 411, startPoint y: 298, endPoint x: 403, endPoint y: 298, distance: 7.5
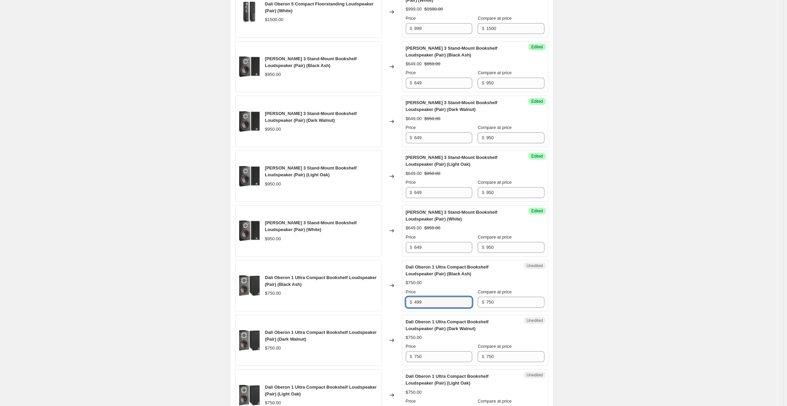
click at [403, 298] on div "Unedited Dali Oberon 1 Ultra Compact Bookshelf Loudspeaker (Pair) (Black Ash) $…" at bounding box center [475, 285] width 146 height 51
type input "499"
click at [435, 352] on input "750" at bounding box center [443, 357] width 58 height 11
drag, startPoint x: 426, startPoint y: 351, endPoint x: 412, endPoint y: 349, distance: 14.5
click at [411, 352] on div "$ 750" at bounding box center [439, 357] width 66 height 11
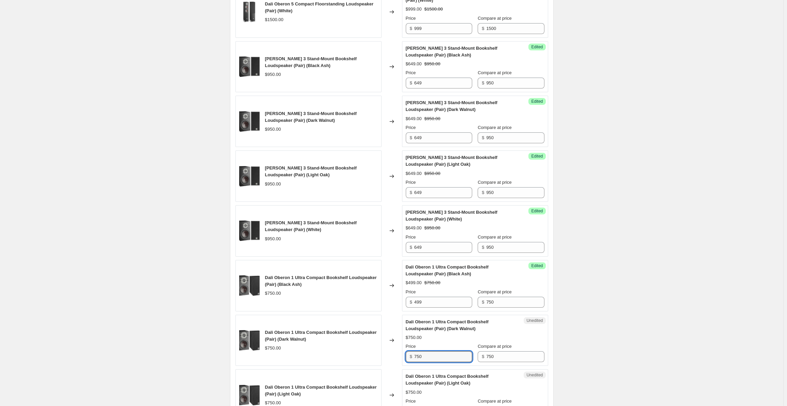
paste input "499"
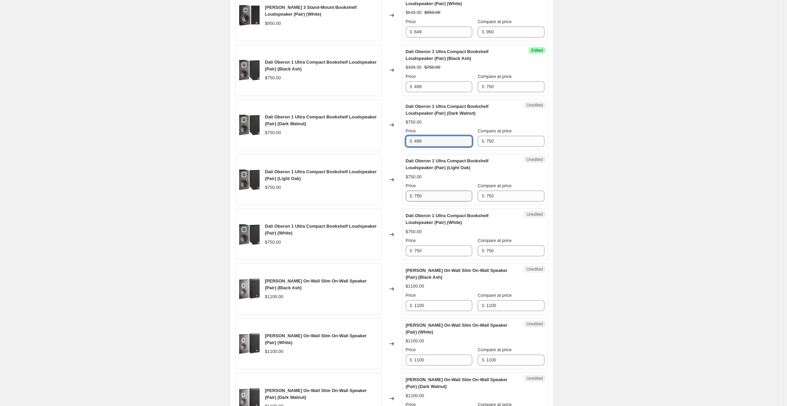
type input "499"
click at [430, 196] on input "750" at bounding box center [443, 196] width 58 height 11
drag, startPoint x: 426, startPoint y: 196, endPoint x: 397, endPoint y: 195, distance: 29.6
click at [397, 195] on div "Dali Oberon 1 Ultra Compact Bookshelf Loudspeaker (Pair) (Light Oak) $750.00 Ch…" at bounding box center [391, 179] width 313 height 51
paste input "499"
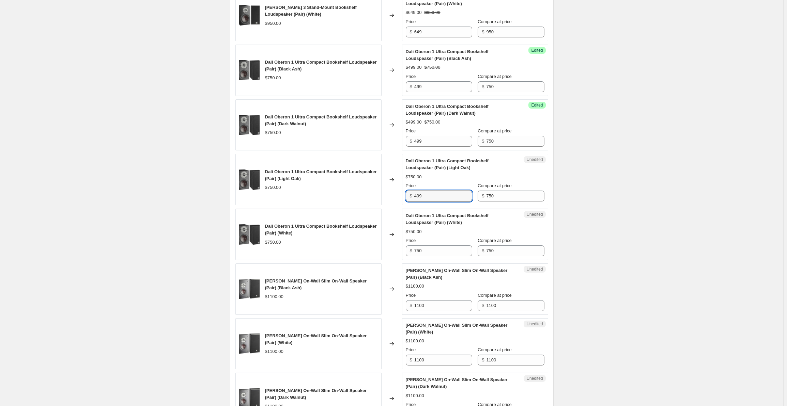
type input "499"
drag, startPoint x: 431, startPoint y: 253, endPoint x: 429, endPoint y: 247, distance: 6.5
click at [430, 252] on div "Unedited Dali Oberon 1 Ultra Compact Bookshelf Loudspeaker (Pair) (White) $750.…" at bounding box center [475, 234] width 146 height 51
click at [432, 246] on input "750" at bounding box center [443, 251] width 58 height 11
drag, startPoint x: 429, startPoint y: 246, endPoint x: 399, endPoint y: 243, distance: 30.8
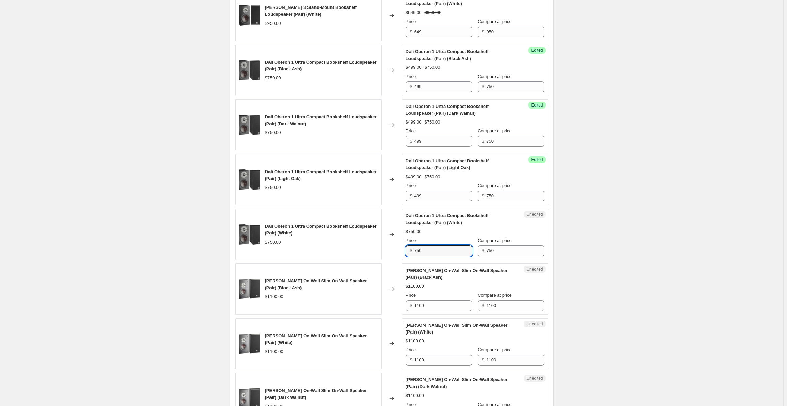
click at [399, 243] on div "Dali Oberon 1 Ultra Compact Bookshelf Loudspeaker (Pair) (White) $750.00 Change…" at bounding box center [391, 234] width 313 height 51
paste input "499"
type input "499"
click at [437, 301] on input "1100" at bounding box center [443, 306] width 58 height 11
drag, startPoint x: 440, startPoint y: 302, endPoint x: 403, endPoint y: 302, distance: 36.5
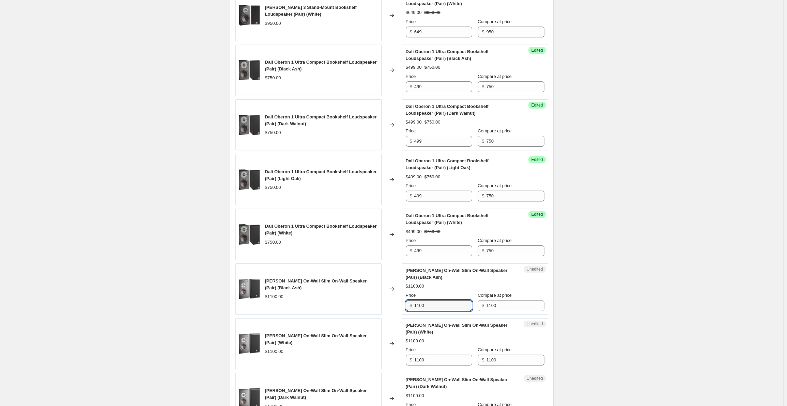
click at [403, 302] on div "[PERSON_NAME] On-Wall Slim On-Wall Speaker (Pair) (Black Ash) $1100.00 Changed …" at bounding box center [391, 289] width 313 height 51
click at [401, 302] on div "[PERSON_NAME] On-Wall Slim On-Wall Speaker (Pair) (Black Ash) $1100.00 Changed …" at bounding box center [391, 289] width 313 height 51
type input "749"
click at [431, 355] on input "1100" at bounding box center [443, 360] width 58 height 11
drag, startPoint x: 436, startPoint y: 353, endPoint x: 399, endPoint y: 350, distance: 37.6
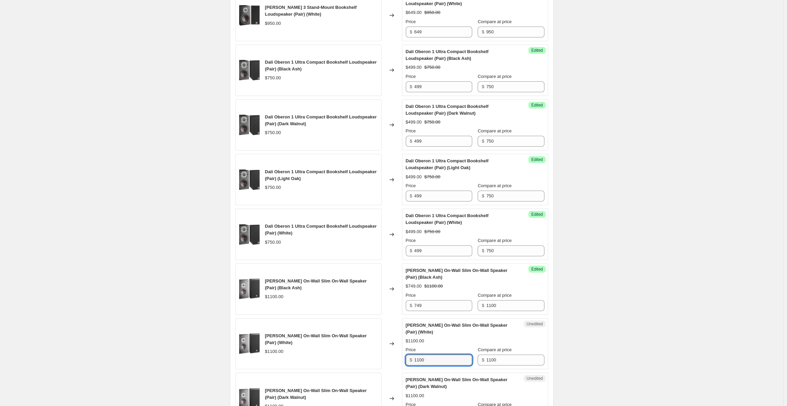
click at [399, 350] on div "Dali Oberon On-Wall Slim On-Wall Speaker (Pair) (White) $1100.00 Changed to Une…" at bounding box center [391, 344] width 313 height 51
paste input "749"
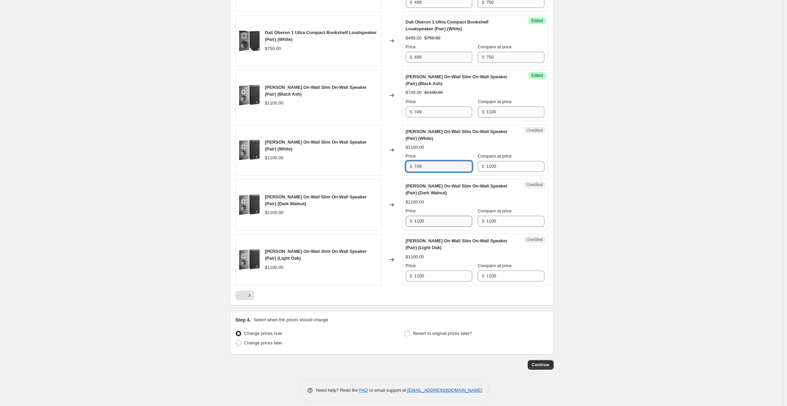
type input "749"
click at [433, 219] on input "1100" at bounding box center [443, 221] width 58 height 11
drag, startPoint x: 428, startPoint y: 218, endPoint x: 398, endPoint y: 218, distance: 29.6
click at [399, 218] on div "[PERSON_NAME] On-Wall Slim On-Wall Speaker (Pair) (Dark Walnut) $1100.00 Change…" at bounding box center [391, 204] width 313 height 51
paste input "749"
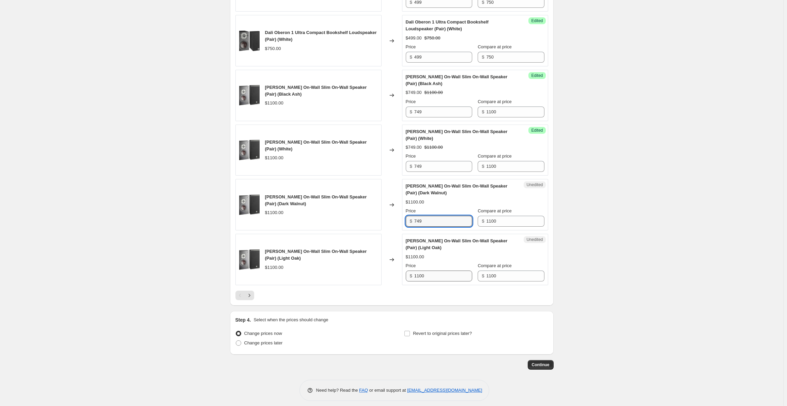
type input "749"
click at [429, 271] on input "1100" at bounding box center [443, 276] width 58 height 11
drag, startPoint x: 437, startPoint y: 272, endPoint x: 391, endPoint y: 273, distance: 46.0
click at [391, 273] on div "[PERSON_NAME] On-Wall Slim On-Wall Speaker (Pair) (Light Oak) $1100.00 Changed …" at bounding box center [391, 259] width 313 height 51
paste input "749"
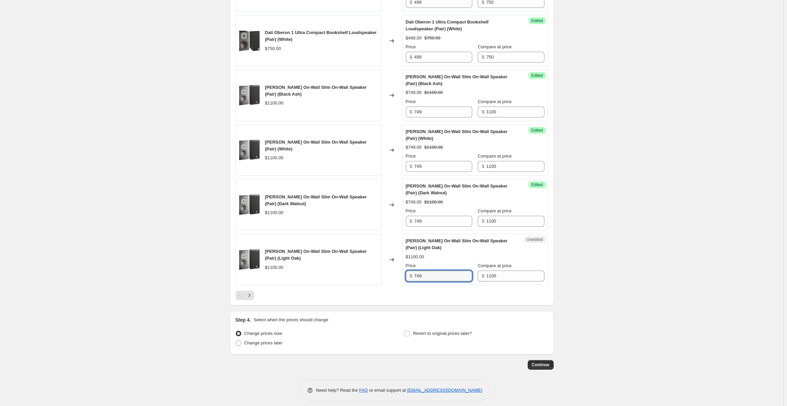
type input "749"
click at [250, 292] on icon "Next" at bounding box center [249, 295] width 7 height 7
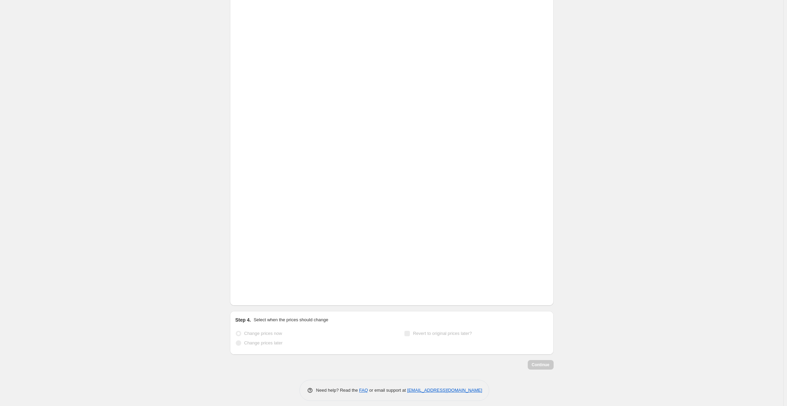
scroll to position [184, 0]
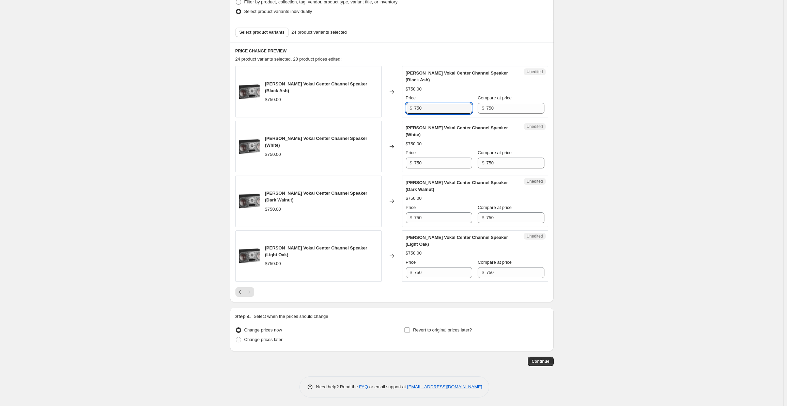
drag, startPoint x: 442, startPoint y: 105, endPoint x: 386, endPoint y: 106, distance: 56.2
click at [386, 106] on div "Dali Oberon Vokal Center Channel Speaker (Black Ash) $750.00 Changed to Unedite…" at bounding box center [391, 91] width 313 height 51
drag, startPoint x: 431, startPoint y: 109, endPoint x: 398, endPoint y: 109, distance: 33.0
click at [398, 108] on div "Dali Oberon Vokal Center Channel Speaker (Black Ash) $750.00 Changed to Unedite…" at bounding box center [391, 91] width 313 height 51
type input "499"
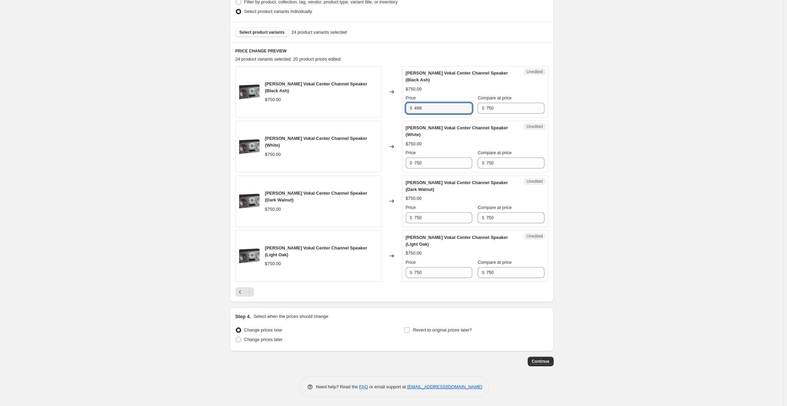
click at [443, 169] on div "Unedited Dali Oberon Vokal Center Channel Speaker (White) $750.00 Price $ 750 C…" at bounding box center [475, 146] width 146 height 51
click at [435, 160] on input "750" at bounding box center [443, 163] width 58 height 11
drag, startPoint x: 434, startPoint y: 160, endPoint x: 388, endPoint y: 160, distance: 46.0
click at [386, 160] on div "[PERSON_NAME] Vokal Center Channel Speaker (White) $750.00 Changed to Unedited …" at bounding box center [391, 146] width 313 height 51
paste input "499"
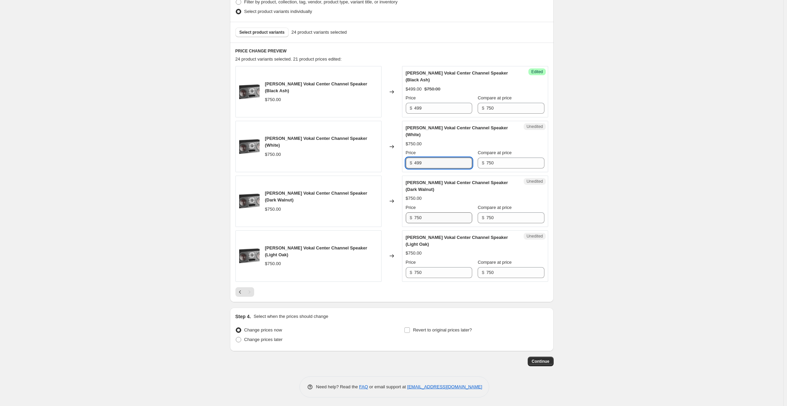
type input "499"
click at [441, 214] on input "750" at bounding box center [443, 218] width 58 height 11
drag, startPoint x: 446, startPoint y: 215, endPoint x: 389, endPoint y: 209, distance: 57.2
click at [389, 209] on div "Dali Oberon Vokal Center Channel Speaker (Dark Walnut) $750.00 Changed to Unedi…" at bounding box center [391, 201] width 313 height 51
paste input "499"
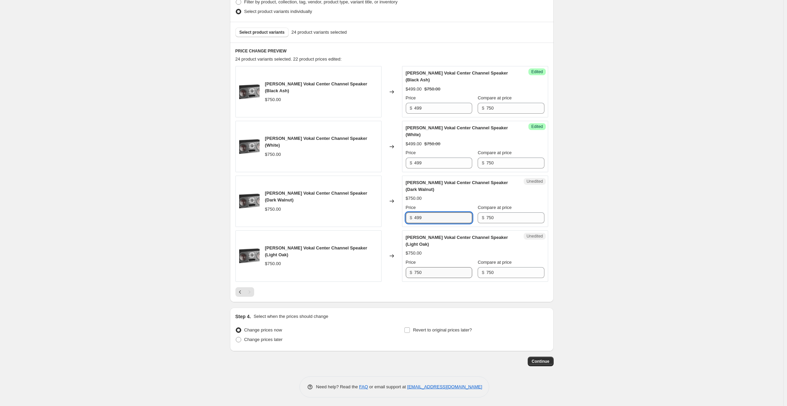
type input "499"
click at [437, 268] on input "750" at bounding box center [443, 272] width 58 height 11
drag, startPoint x: 436, startPoint y: 268, endPoint x: 407, endPoint y: 267, distance: 29.0
click at [407, 267] on div "$ 750" at bounding box center [439, 272] width 66 height 11
paste input "499"
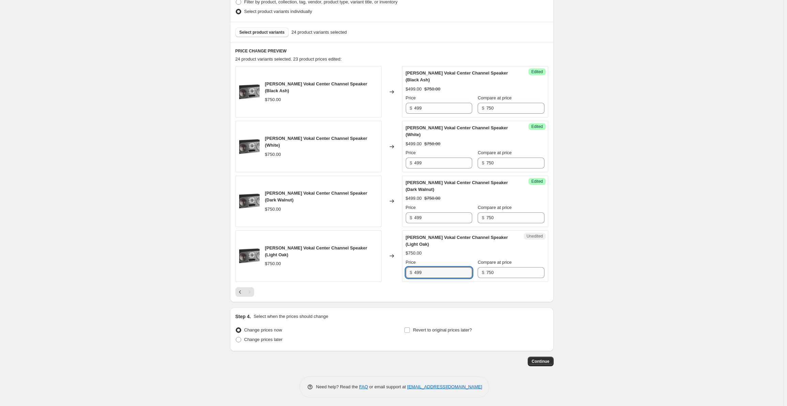
type input "499"
click at [663, 221] on div "Create new price change job. This page is ready Create new price change job Dra…" at bounding box center [391, 112] width 783 height 592
click at [253, 33] on span "Select product variants" at bounding box center [262, 32] width 45 height 5
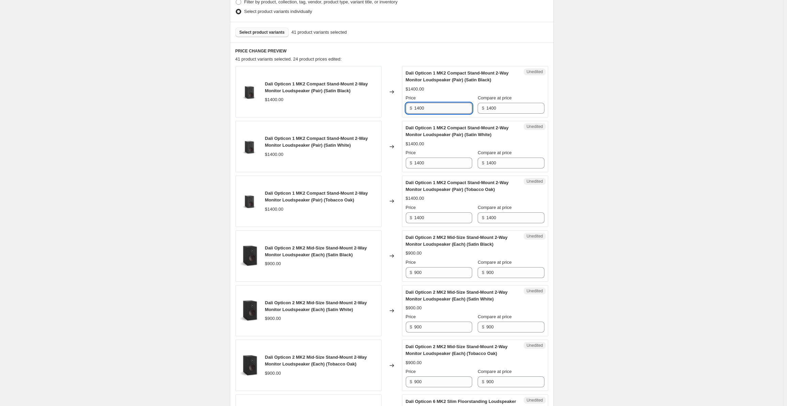
click at [449, 112] on input "1400" at bounding box center [443, 108] width 58 height 11
drag, startPoint x: 450, startPoint y: 109, endPoint x: 399, endPoint y: 111, distance: 50.4
click at [399, 111] on div "Dali Opticon 1 MK2 Compact Stand-Mount 2-Way Monitor Loudspeaker (Pair) (Satin …" at bounding box center [391, 91] width 313 height 51
type input "899"
click at [437, 165] on input "1400" at bounding box center [443, 163] width 58 height 11
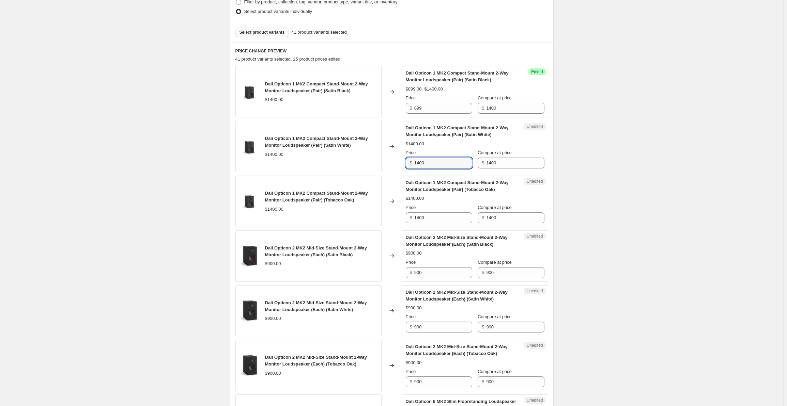
drag, startPoint x: 441, startPoint y: 167, endPoint x: 404, endPoint y: 171, distance: 37.4
click at [404, 171] on div "Unedited Dali Opticon 1 MK2 Compact Stand-Mount 2-Way Monitor Loudspeaker (Pair…" at bounding box center [475, 146] width 146 height 51
type input "899"
click at [429, 221] on input "1400" at bounding box center [443, 218] width 58 height 11
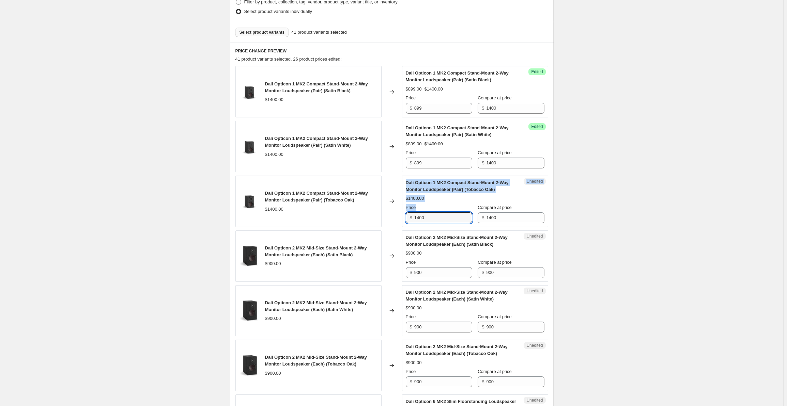
drag, startPoint x: 436, startPoint y: 225, endPoint x: 401, endPoint y: 224, distance: 34.8
click at [401, 224] on div "Dali Opticon 1 MK2 Compact Stand-Mount 2-Way Monitor Loudspeaker (Pair) (Tobacc…" at bounding box center [391, 201] width 313 height 51
drag, startPoint x: 432, startPoint y: 215, endPoint x: 436, endPoint y: 217, distance: 4.7
click at [431, 215] on input "1400" at bounding box center [443, 218] width 58 height 11
drag, startPoint x: 436, startPoint y: 217, endPoint x: 396, endPoint y: 217, distance: 40.5
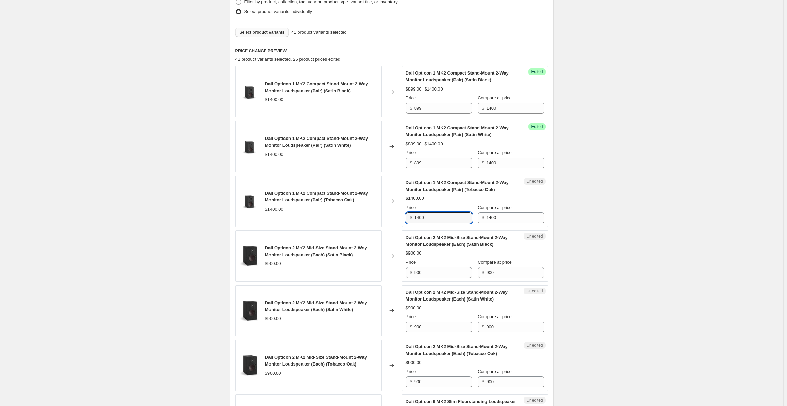
click at [396, 217] on div "Dali Opticon 1 MK2 Compact Stand-Mount 2-Way Monitor Loudspeaker (Pair) (Tobacc…" at bounding box center [391, 201] width 313 height 51
type input "899"
click at [429, 275] on input "900" at bounding box center [443, 272] width 58 height 11
drag, startPoint x: 434, startPoint y: 274, endPoint x: 414, endPoint y: 271, distance: 19.6
click at [414, 271] on div "$ 900" at bounding box center [439, 272] width 66 height 11
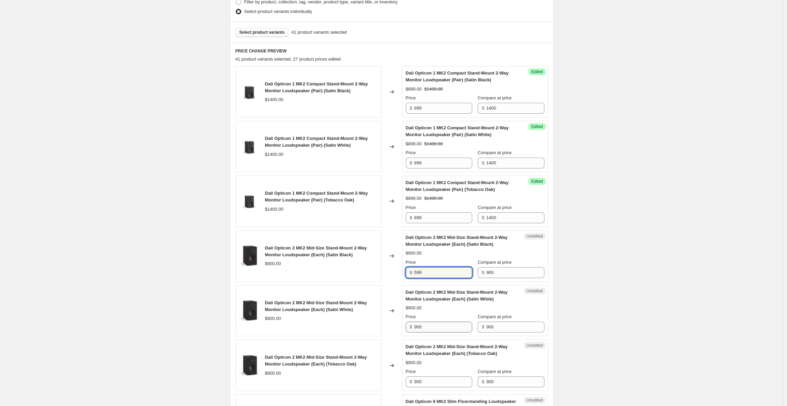
type input "599"
click at [435, 326] on input "900" at bounding box center [443, 327] width 58 height 11
drag, startPoint x: 435, startPoint y: 330, endPoint x: 403, endPoint y: 332, distance: 31.7
click at [403, 332] on div "Dali Opticon 2 MK2 Mid-Size Stand-Mount 2-Way Monitor Loudspeaker (Each) (Satin…" at bounding box center [391, 311] width 313 height 51
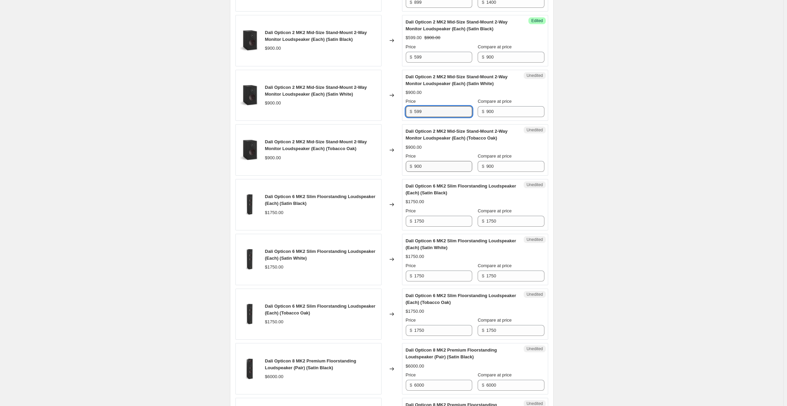
type input "599"
click at [437, 163] on input "900" at bounding box center [443, 166] width 58 height 11
drag, startPoint x: 439, startPoint y: 166, endPoint x: 403, endPoint y: 169, distance: 36.2
click at [403, 169] on div "Dali Opticon 2 MK2 Mid-Size Stand-Mount 2-Way Monitor Loudspeaker (Each) (Tobac…" at bounding box center [391, 149] width 313 height 51
type input "599"
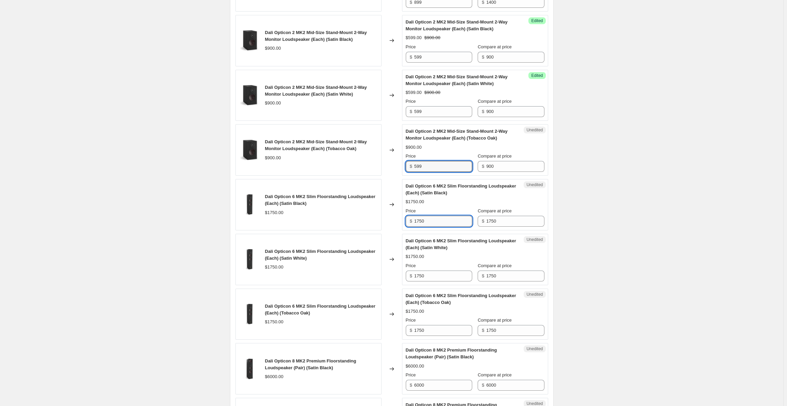
click at [438, 223] on input "1750" at bounding box center [443, 221] width 58 height 11
drag, startPoint x: 427, startPoint y: 222, endPoint x: 406, endPoint y: 221, distance: 20.5
click at [406, 221] on div "Unedited Dali Opticon 6 MK2 Slim Floorstanding Loudspeaker (Each) (Satin Black)…" at bounding box center [475, 204] width 146 height 51
type input "1199"
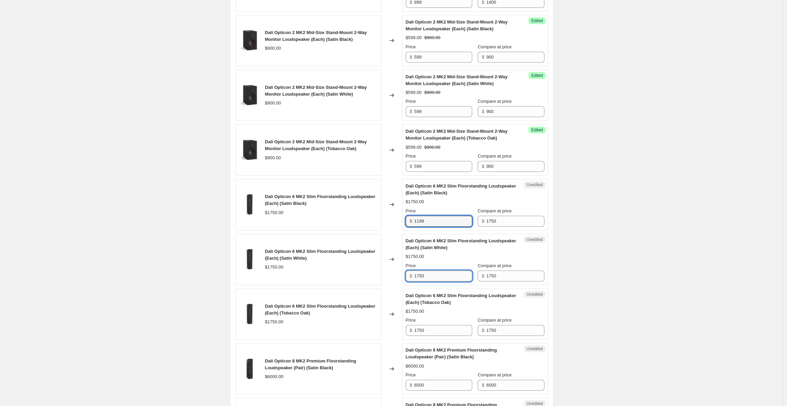
click at [436, 274] on input "1750" at bounding box center [443, 276] width 58 height 11
drag, startPoint x: 412, startPoint y: 275, endPoint x: 407, endPoint y: 275, distance: 5.5
click at [407, 275] on div "Unedited Dali Opticon 6 MK2 Slim Floorstanding Loudspeaker (Each) (Satin White)…" at bounding box center [475, 259] width 146 height 51
type input "1199"
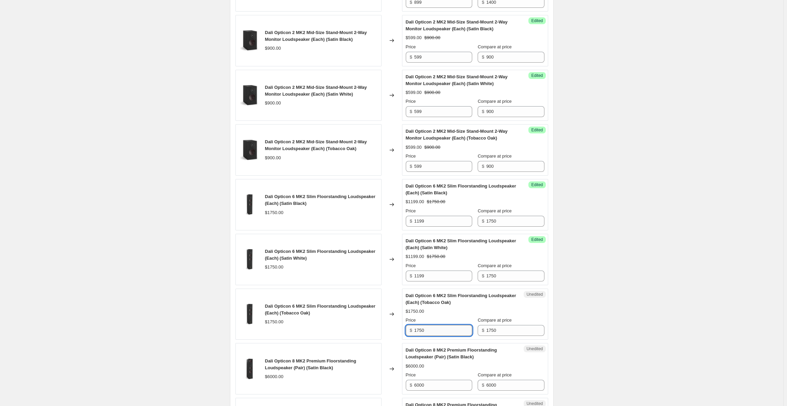
click at [437, 333] on input "1750" at bounding box center [443, 330] width 58 height 11
drag, startPoint x: 439, startPoint y: 333, endPoint x: 398, endPoint y: 330, distance: 40.6
click at [398, 330] on div "Dali Opticon 6 MK2 Slim Floorstanding Loudspeaker (Each) (Tobacco Oak) $1750.00…" at bounding box center [391, 314] width 313 height 51
type input "1199"
click at [444, 383] on input "6000" at bounding box center [443, 385] width 58 height 11
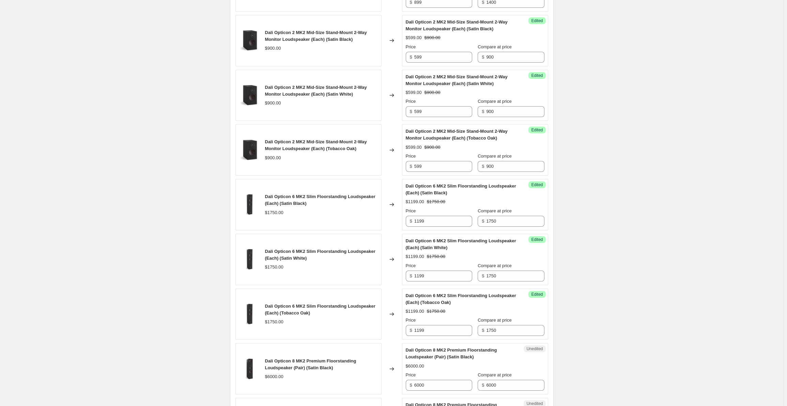
scroll to position [615, 0]
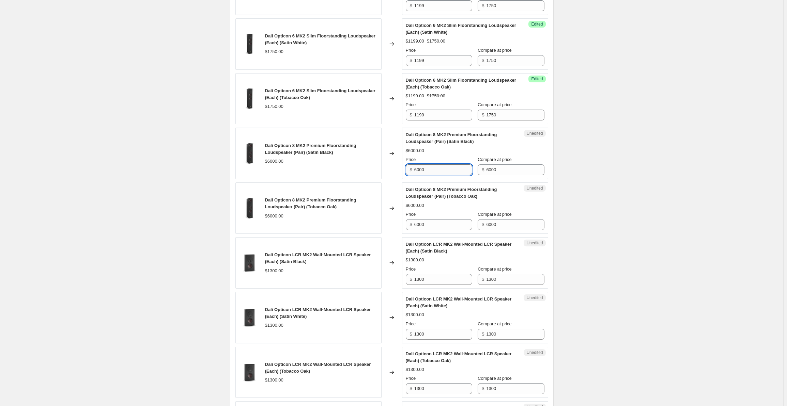
click at [435, 166] on input "6000" at bounding box center [443, 170] width 58 height 11
drag, startPoint x: 446, startPoint y: 166, endPoint x: 408, endPoint y: 167, distance: 38.2
click at [408, 167] on div "$ 6000" at bounding box center [439, 170] width 66 height 11
type input "3998"
click at [432, 216] on div "Price $ 6000" at bounding box center [439, 220] width 66 height 19
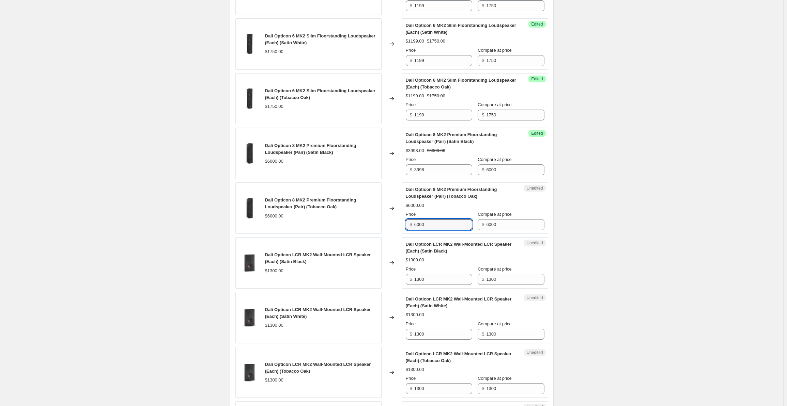
drag, startPoint x: 440, startPoint y: 220, endPoint x: 397, endPoint y: 222, distance: 43.6
click at [397, 222] on div "Dali Opticon 8 MK2 Premium Floorstanding Loudspeaker (Pair) (Tobacco Oak) $6000…" at bounding box center [391, 208] width 313 height 51
type input "3998"
click at [671, 229] on div "Create new price change job. This page is ready Create new price change job Dra…" at bounding box center [391, 119] width 783 height 1468
click at [444, 276] on input "1300" at bounding box center [443, 279] width 58 height 11
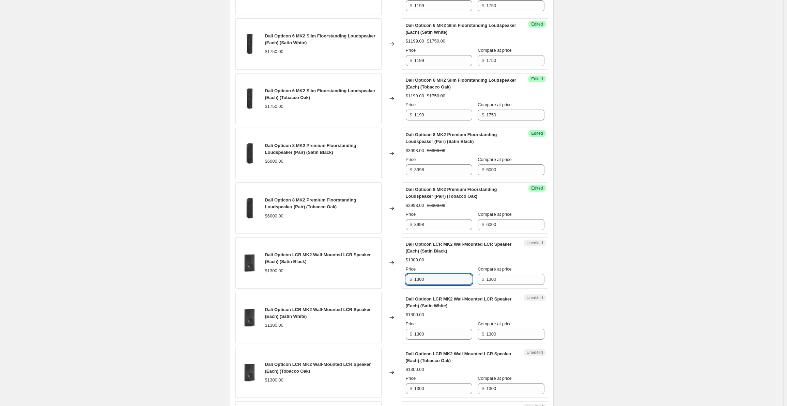
drag, startPoint x: 449, startPoint y: 276, endPoint x: 386, endPoint y: 271, distance: 63.6
click at [386, 271] on div "Dali Opticon LCR MK2 Wall-Mounted LCR Speaker (Each) (Satin Black) $1300.00 Cha…" at bounding box center [391, 262] width 313 height 51
type input "899"
click at [439, 332] on input "1300" at bounding box center [443, 334] width 58 height 11
drag, startPoint x: 442, startPoint y: 334, endPoint x: 388, endPoint y: 327, distance: 54.2
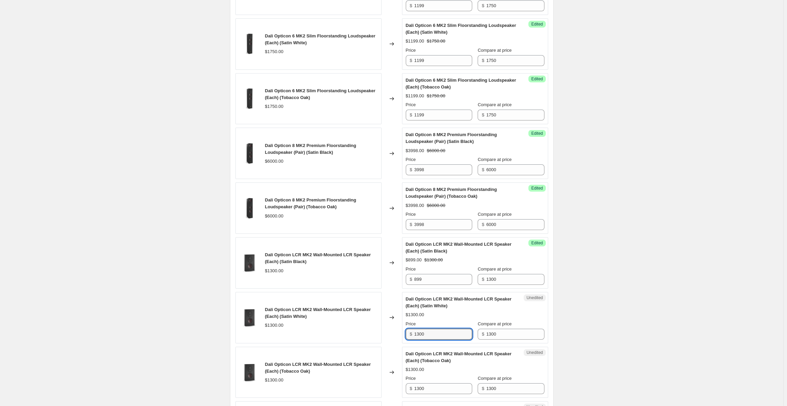
click at [388, 327] on div "Dali Opticon LCR MK2 Wall-Mounted LCR Speaker (Each) (Satin White) $1300.00 Cha…" at bounding box center [391, 317] width 313 height 51
type input "899"
click at [432, 386] on input "1300" at bounding box center [443, 389] width 58 height 11
drag, startPoint x: 431, startPoint y: 388, endPoint x: 398, endPoint y: 387, distance: 33.1
click at [398, 387] on div "Dali Opticon LCR MK2 Wall-Mounted LCR Speaker (Each) (Tobacco Oak) $1300.00 Cha…" at bounding box center [391, 372] width 313 height 51
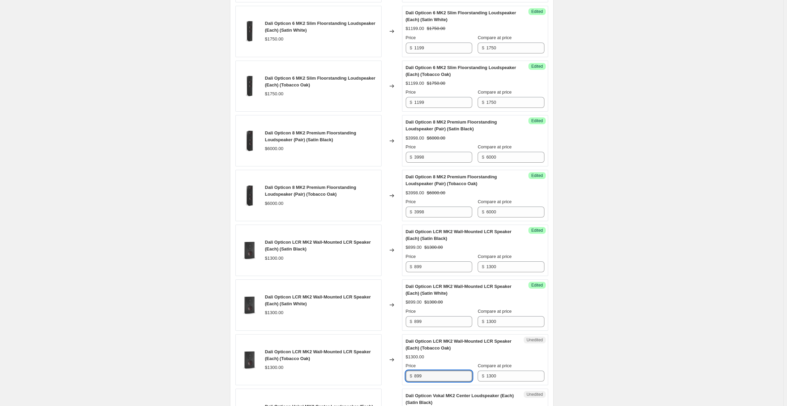
scroll to position [831, 0]
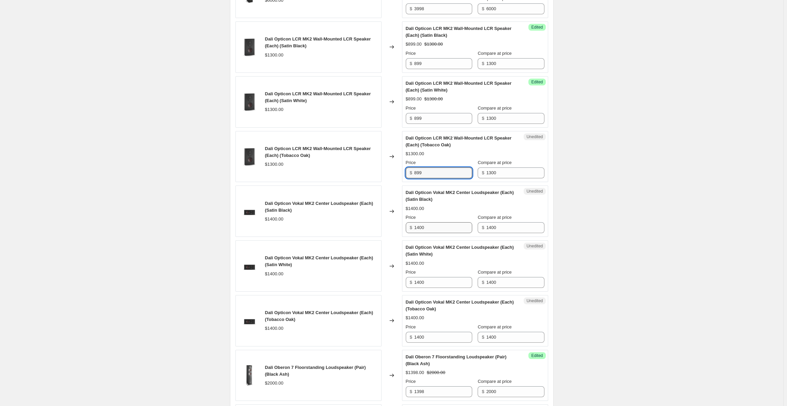
type input "899"
click at [444, 222] on input "1400" at bounding box center [443, 227] width 58 height 11
drag, startPoint x: 447, startPoint y: 221, endPoint x: 381, endPoint y: 227, distance: 66.3
click at [381, 227] on div "Dali Opticon Vokal MK2 Center Loudspeaker (Each) (Satin Black) $1400.00 Changed…" at bounding box center [391, 211] width 313 height 51
type input "899"
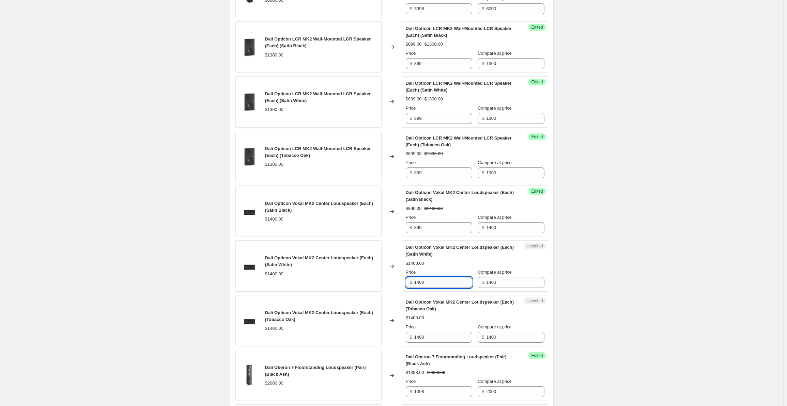
click at [441, 278] on input "1400" at bounding box center [443, 282] width 58 height 11
drag, startPoint x: 429, startPoint y: 281, endPoint x: 386, endPoint y: 282, distance: 43.0
click at [386, 282] on div "Dali Opticon Vokal MK2 Center Loudspeaker (Each) (Satin White) $1400.00 Changed…" at bounding box center [391, 266] width 313 height 51
type input "899"
click at [439, 332] on input "1400" at bounding box center [443, 337] width 58 height 11
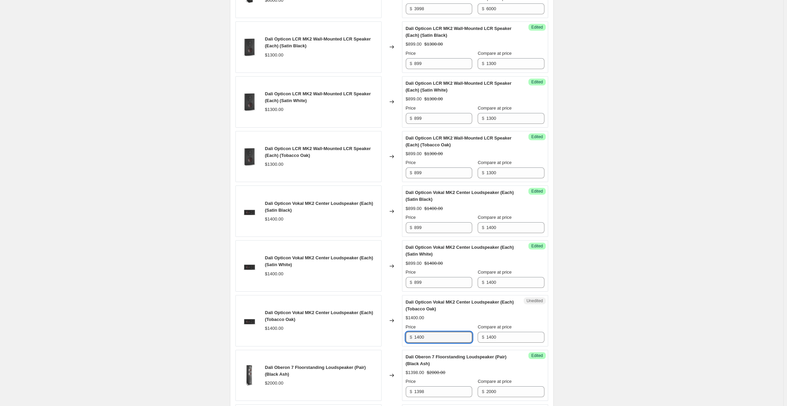
drag, startPoint x: 442, startPoint y: 332, endPoint x: 390, endPoint y: 331, distance: 52.1
click at [390, 331] on div "Dali Opticon Vokal MK2 Center Loudspeaker (Each) (Tobacco Oak) $1400.00 Changed…" at bounding box center [391, 320] width 313 height 51
type input "899"
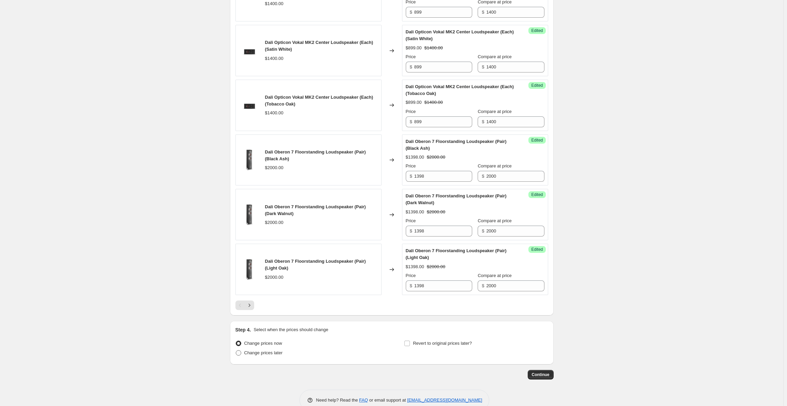
click at [266, 351] on span "Change prices later" at bounding box center [263, 353] width 38 height 5
click at [236, 351] on input "Change prices later" at bounding box center [236, 351] width 0 height 0
radio input "true"
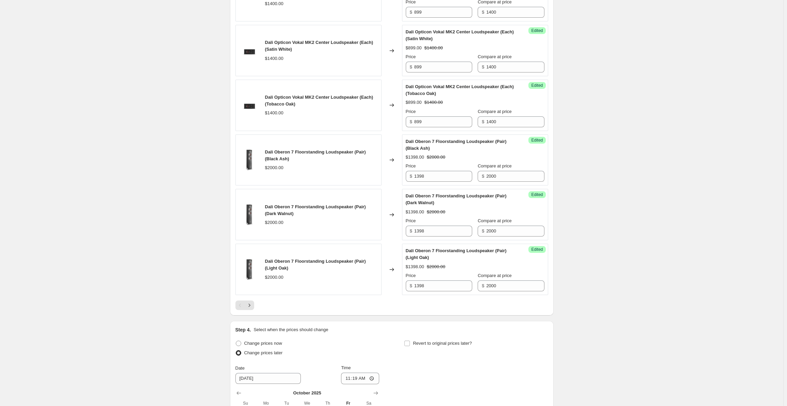
scroll to position [1173, 0]
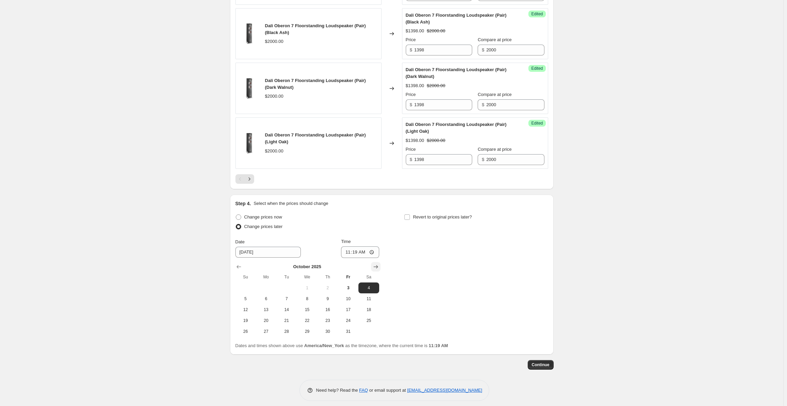
click at [376, 264] on icon "Show next month, November 2025" at bounding box center [375, 267] width 7 height 7
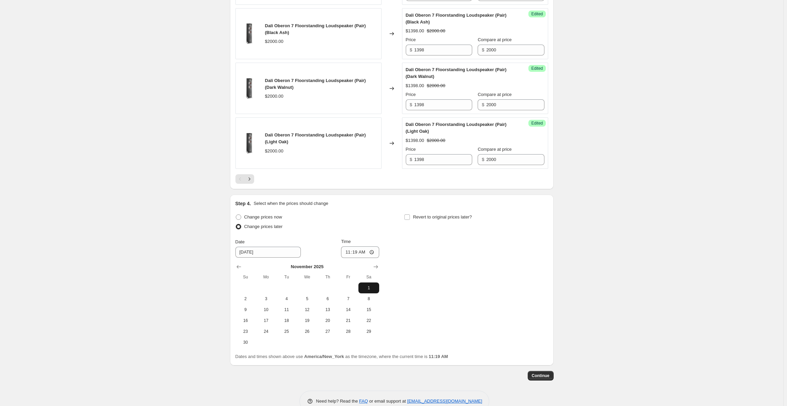
click at [365, 286] on span "1" at bounding box center [368, 288] width 15 height 5
type input "11/1/2025"
click at [352, 249] on input "11:19" at bounding box center [360, 253] width 38 height 12
type input "00:00"
click at [427, 215] on span "Revert to original prices later?" at bounding box center [442, 217] width 59 height 5
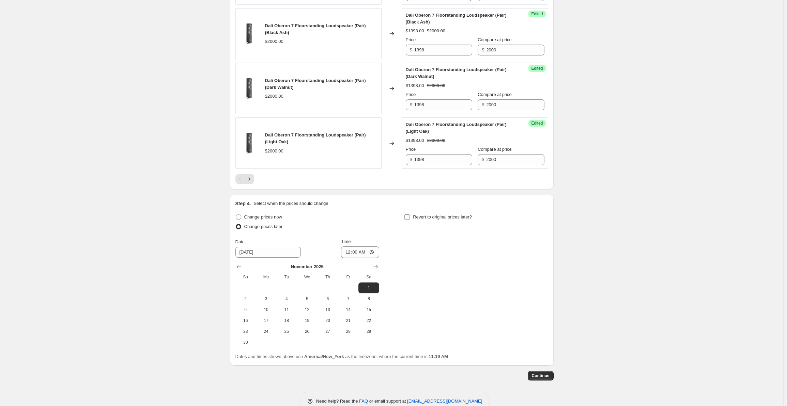
click at [410, 215] on input "Revert to original prices later?" at bounding box center [406, 217] width 5 height 5
checkbox input "true"
drag, startPoint x: 442, startPoint y: 251, endPoint x: 409, endPoint y: 250, distance: 33.1
click at [409, 250] on input "10/10/2025" at bounding box center [436, 252] width 65 height 11
click at [546, 264] on icon "Show next month, November 2025" at bounding box center [544, 267] width 7 height 7
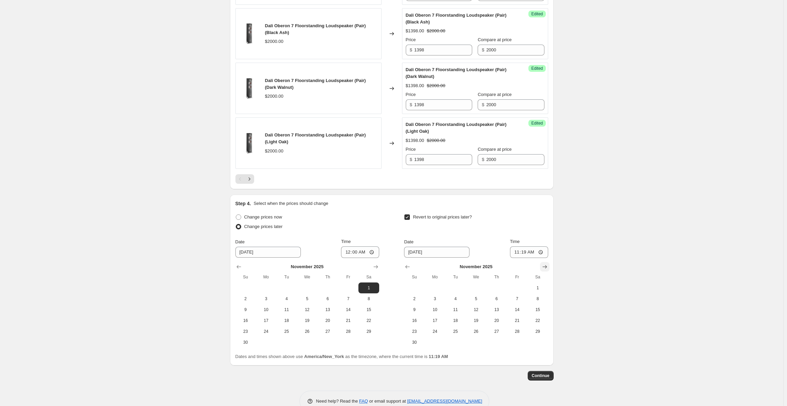
click at [546, 264] on icon "Show next month, December 2025" at bounding box center [544, 267] width 7 height 7
click at [477, 329] on span "31" at bounding box center [475, 331] width 15 height 5
type input "12/31/2025"
click at [518, 248] on input "11:19" at bounding box center [529, 253] width 38 height 12
type input "00:00"
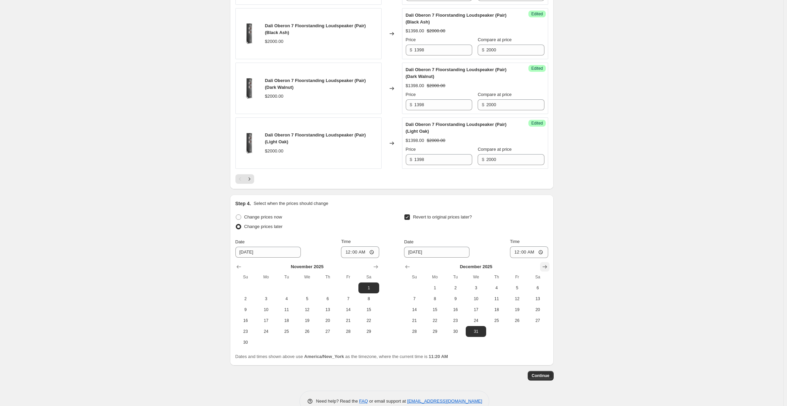
click at [546, 264] on icon "Show next month, January 2026" at bounding box center [544, 267] width 7 height 7
click at [496, 286] on span "1" at bounding box center [496, 288] width 15 height 5
type input "1/1/2026"
click at [547, 373] on span "Continue" at bounding box center [541, 375] width 18 height 5
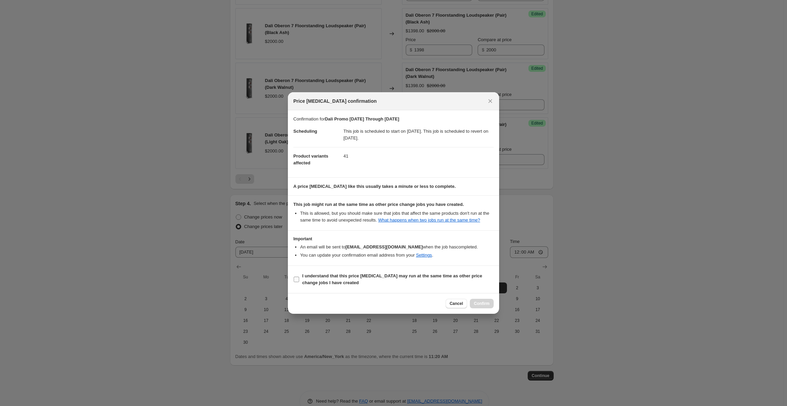
click at [310, 280] on span "I understand that this price change job may run at the same time as other price…" at bounding box center [397, 280] width 191 height 14
click at [299, 280] on input "I understand that this price change job may run at the same time as other price…" at bounding box center [296, 279] width 5 height 5
checkbox input "true"
click at [482, 303] on span "Confirm" at bounding box center [482, 303] width 16 height 5
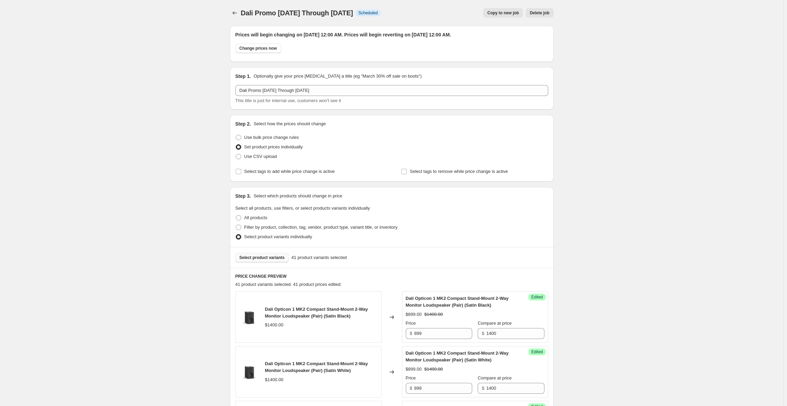
click at [259, 255] on span "Select product variants" at bounding box center [262, 257] width 45 height 5
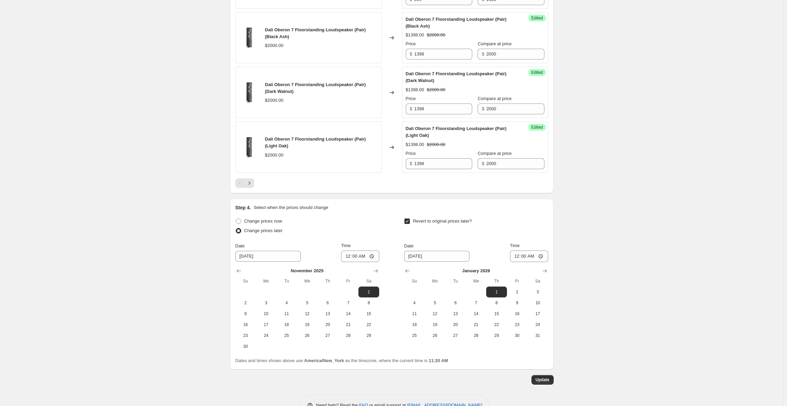
scroll to position [1226, 0]
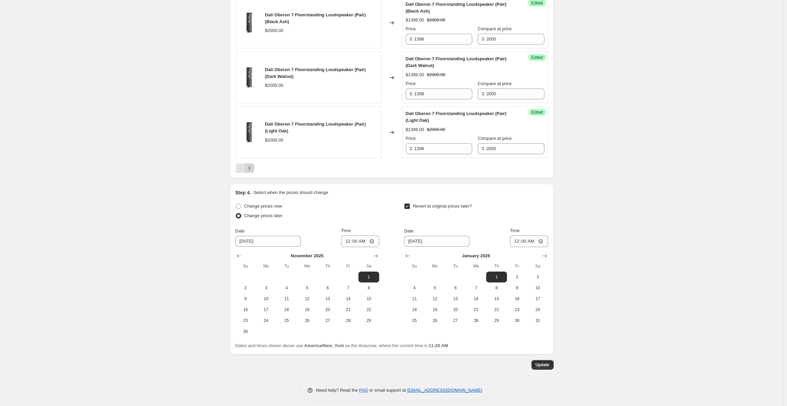
click at [252, 165] on icon "Next" at bounding box center [249, 168] width 7 height 7
click at [253, 167] on icon "Next" at bounding box center [249, 168] width 7 height 7
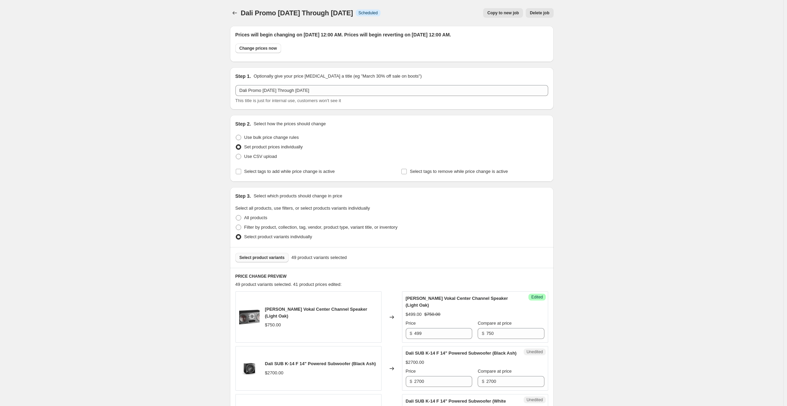
scroll to position [216, 0]
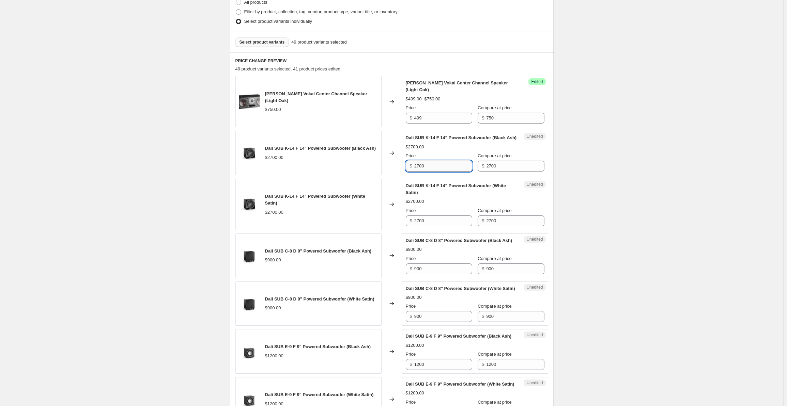
click at [431, 167] on input "2700" at bounding box center [443, 166] width 58 height 11
drag, startPoint x: 427, startPoint y: 177, endPoint x: 410, endPoint y: 177, distance: 17.4
click at [410, 172] on div "$ 2700" at bounding box center [439, 166] width 66 height 11
type input "1899"
click at [444, 227] on input "2700" at bounding box center [443, 221] width 58 height 11
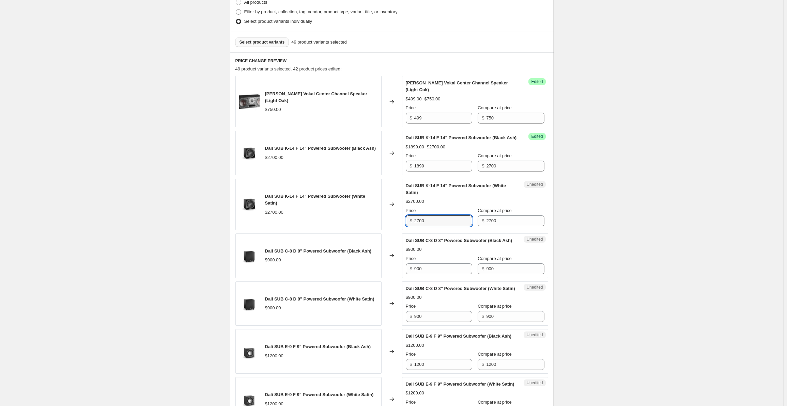
drag, startPoint x: 453, startPoint y: 230, endPoint x: 398, endPoint y: 235, distance: 55.5
click at [398, 230] on div "Dali SUB K-14 F 14" Powered Subwoofer (White Satin) $2700.00 Changed to Unedite…" at bounding box center [391, 204] width 313 height 51
type input "1899"
click at [436, 275] on input "900" at bounding box center [443, 269] width 58 height 11
drag, startPoint x: 437, startPoint y: 284, endPoint x: 408, endPoint y: 281, distance: 29.4
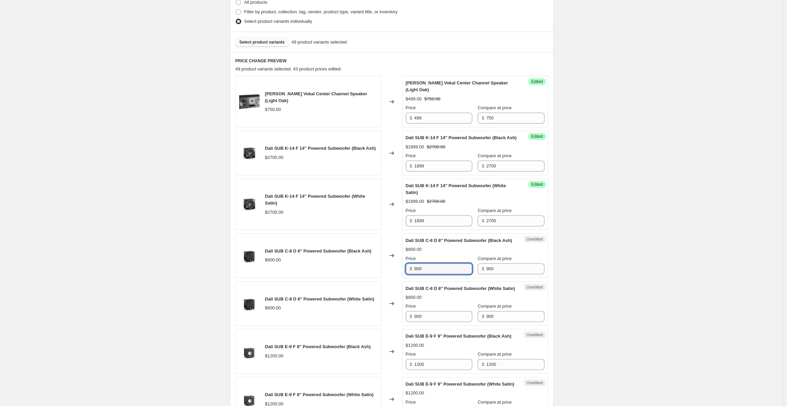
click at [408, 275] on div "$ 900" at bounding box center [439, 269] width 66 height 11
type input "599"
click at [429, 322] on input "900" at bounding box center [443, 316] width 58 height 11
drag, startPoint x: 424, startPoint y: 337, endPoint x: 381, endPoint y: 338, distance: 43.6
click at [380, 326] on div "Dali SUB C-8 D 8" Powered Subwoofer (White Satin) $900.00 Changed to Unedited D…" at bounding box center [391, 304] width 313 height 45
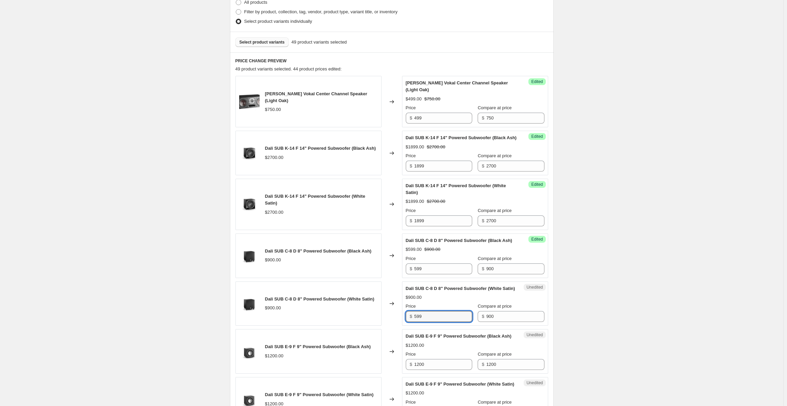
scroll to position [431, 0]
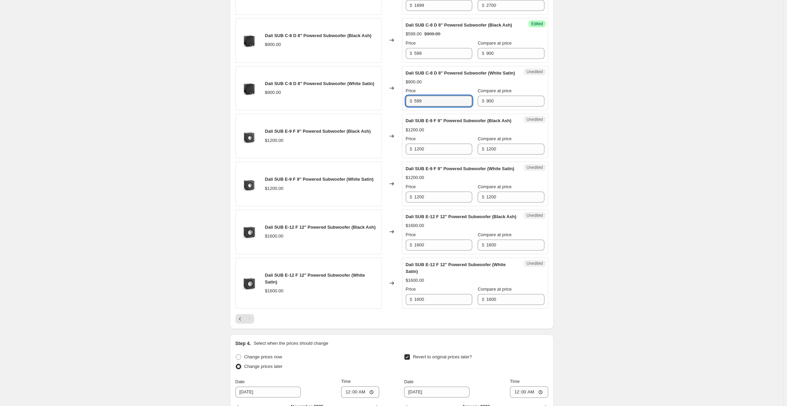
type input "599"
click at [434, 158] on div "Unedited Dali SUB E-9 F 9" Powered Subwoofer (Black Ash) $1200.00 Price $ 1200 …" at bounding box center [475, 136] width 146 height 45
drag, startPoint x: 440, startPoint y: 175, endPoint x: 409, endPoint y: 178, distance: 30.4
click at [409, 155] on div "$ 1200" at bounding box center [439, 149] width 66 height 11
type input "799"
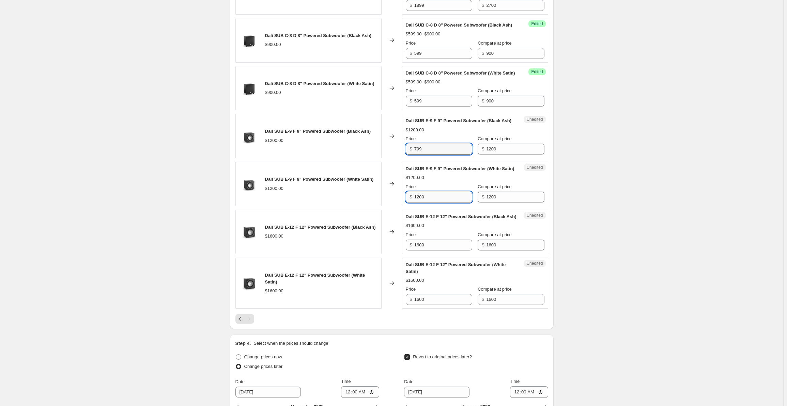
click at [434, 203] on input "1200" at bounding box center [443, 197] width 58 height 11
drag, startPoint x: 439, startPoint y: 230, endPoint x: 391, endPoint y: 231, distance: 47.7
click at [391, 206] on div "Dali SUB E-9 F 9" Powered Subwoofer (White Satin) $1200.00 Changed to Unedited …" at bounding box center [391, 184] width 313 height 45
type input "799"
click at [687, 222] on div "Dali Promo 11-1-2025 Through 12-31-2025. This page is ready Dali Promo 11-1-202…" at bounding box center [391, 66] width 783 height 994
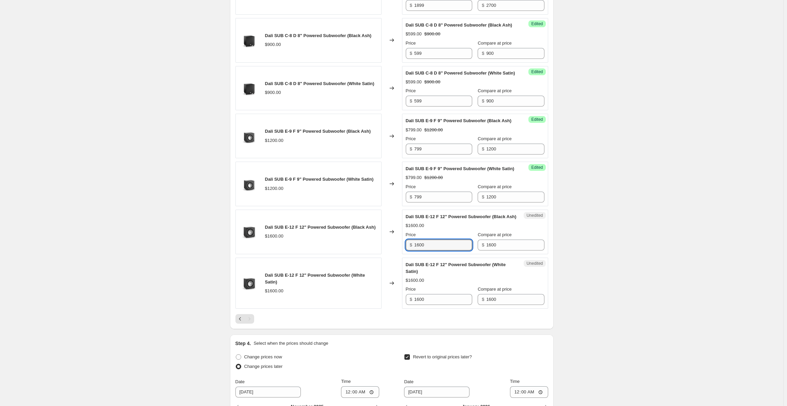
drag, startPoint x: 434, startPoint y: 284, endPoint x: 400, endPoint y: 283, distance: 34.4
click at [400, 255] on div "Dali SUB E-12 F 12" Powered Subwoofer (Black Ash) $1600.00 Changed to Unedited …" at bounding box center [391, 232] width 313 height 45
type input "1099"
click at [437, 305] on input "1600" at bounding box center [443, 299] width 58 height 11
drag, startPoint x: 418, startPoint y: 337, endPoint x: 376, endPoint y: 338, distance: 41.2
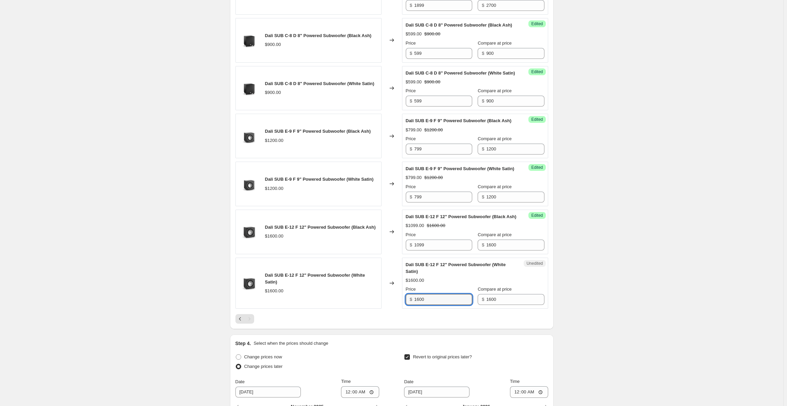
click at [376, 309] on div "Dali SUB E-12 F 12" Powered Subwoofer (White Satin) $1600.00 Changed to Unedite…" at bounding box center [391, 283] width 313 height 51
type input "1099"
click at [645, 219] on div "Dali Promo 11-1-2025 Through 12-31-2025. This page is ready Dali Promo 11-1-202…" at bounding box center [391, 66] width 783 height 994
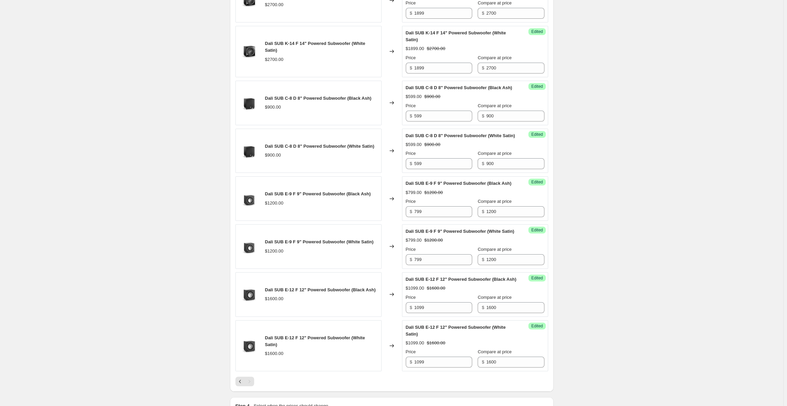
scroll to position [216, 0]
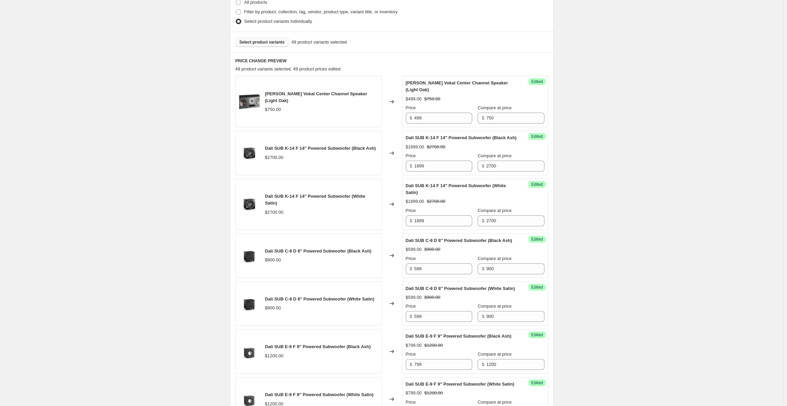
click at [248, 48] on div "Select product variants 49 product variants selected" at bounding box center [392, 42] width 324 height 21
click at [253, 42] on span "Select product variants" at bounding box center [262, 42] width 45 height 5
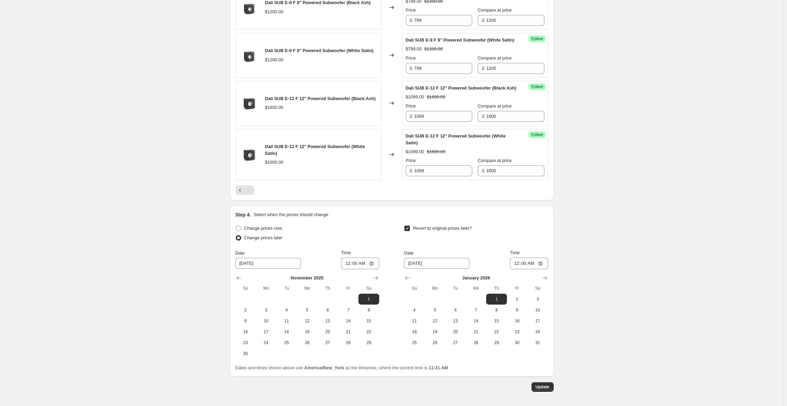
scroll to position [626, 0]
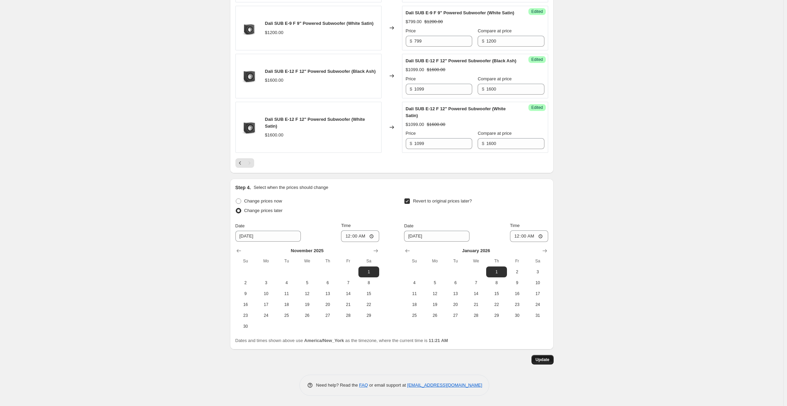
click at [548, 358] on span "Update" at bounding box center [543, 359] width 14 height 5
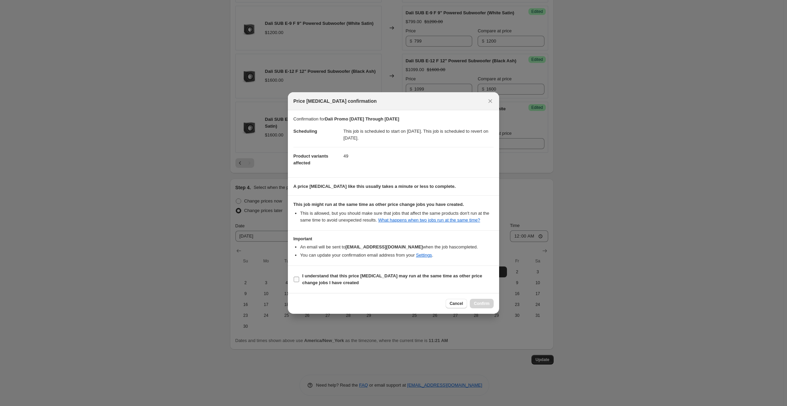
click at [331, 282] on b "I understand that this price change job may run at the same time as other price…" at bounding box center [392, 280] width 180 height 12
click at [299, 282] on input "I understand that this price change job may run at the same time as other price…" at bounding box center [296, 279] width 5 height 5
checkbox input "true"
click at [482, 307] on button "Confirm" at bounding box center [482, 304] width 24 height 10
